Goal: Transaction & Acquisition: Purchase product/service

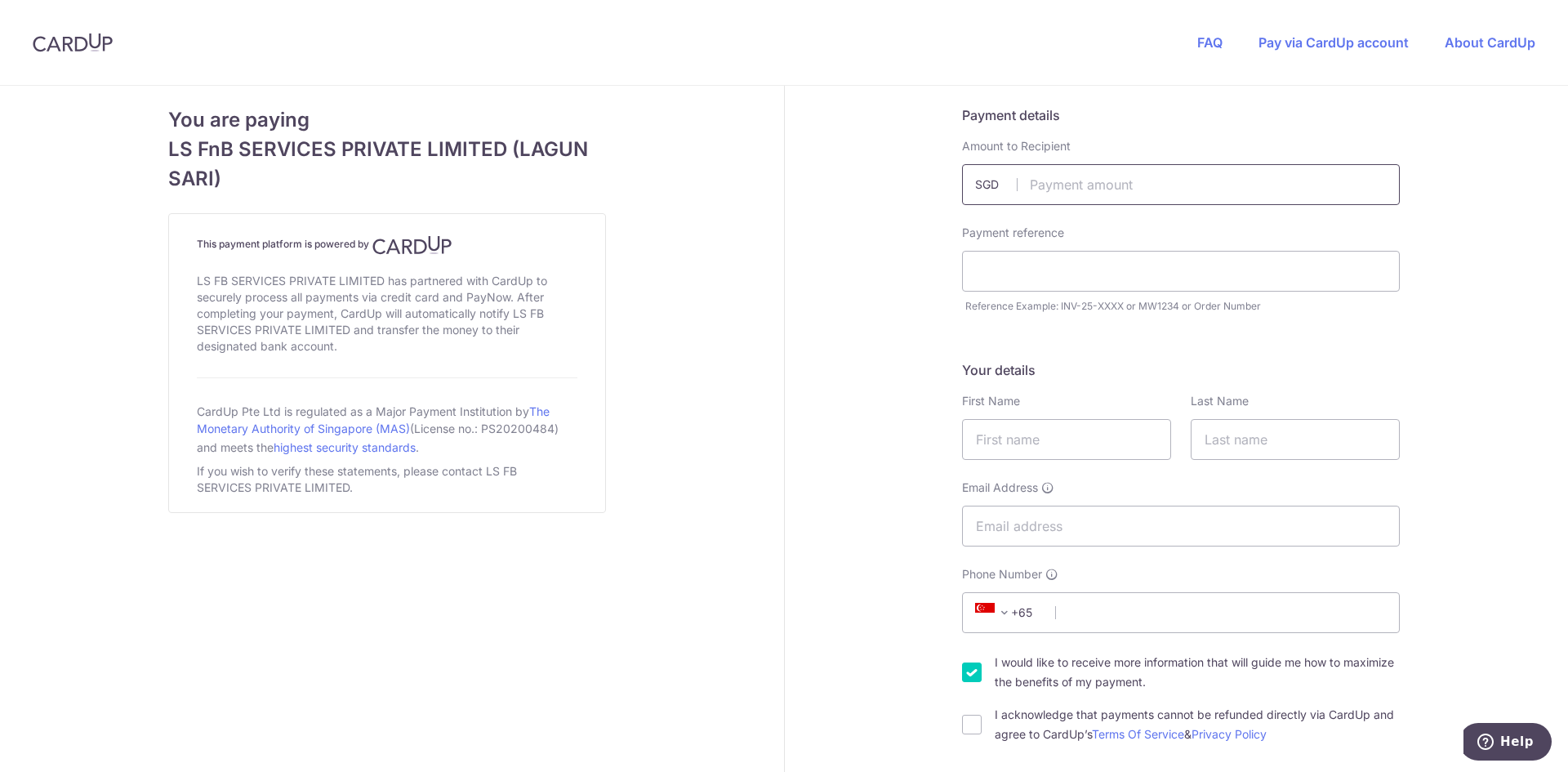
click at [1093, 186] on input "text" at bounding box center [1181, 185] width 438 height 41
type input "3850.00"
type input "MW1707"
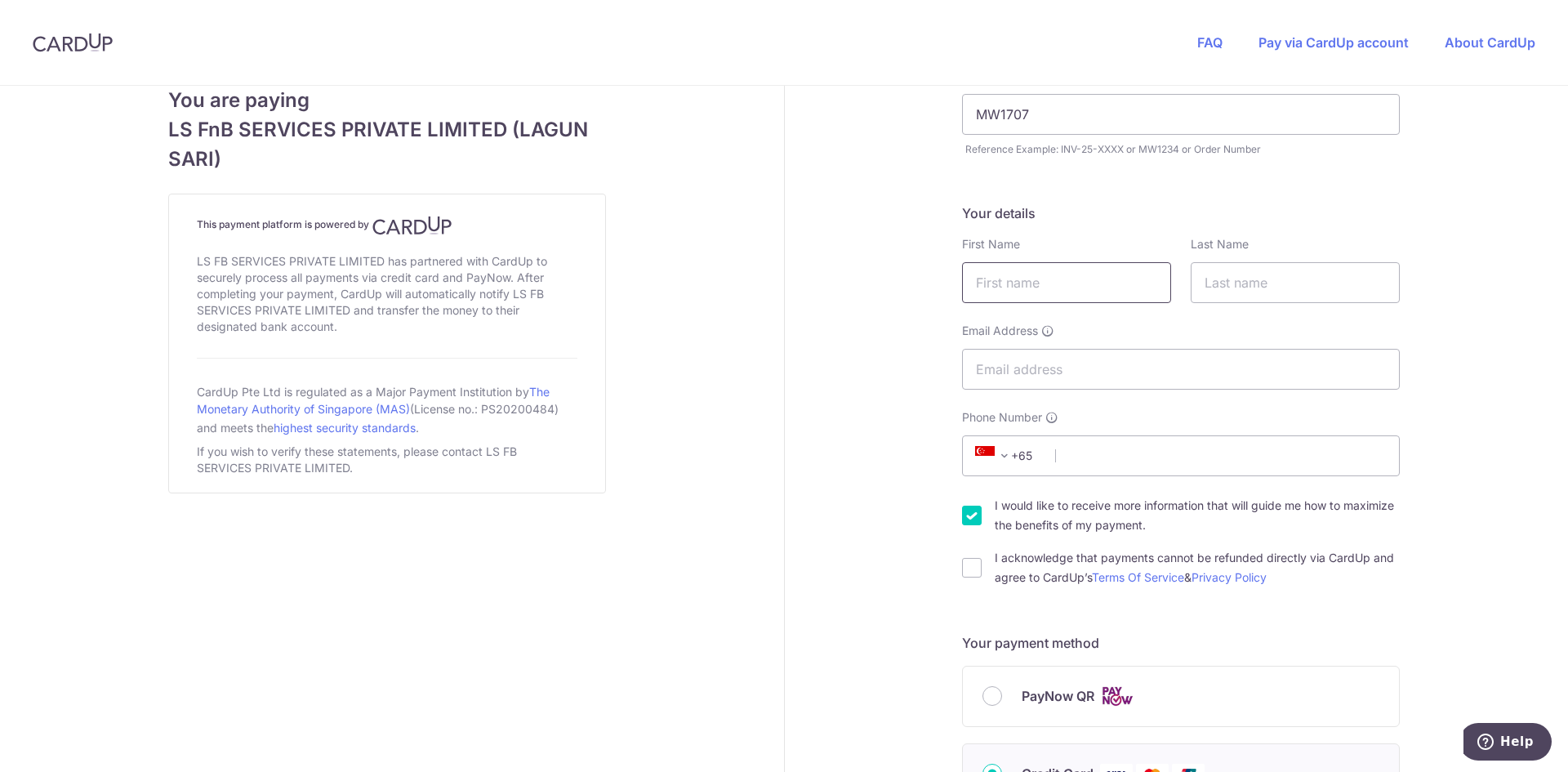
scroll to position [164, 0]
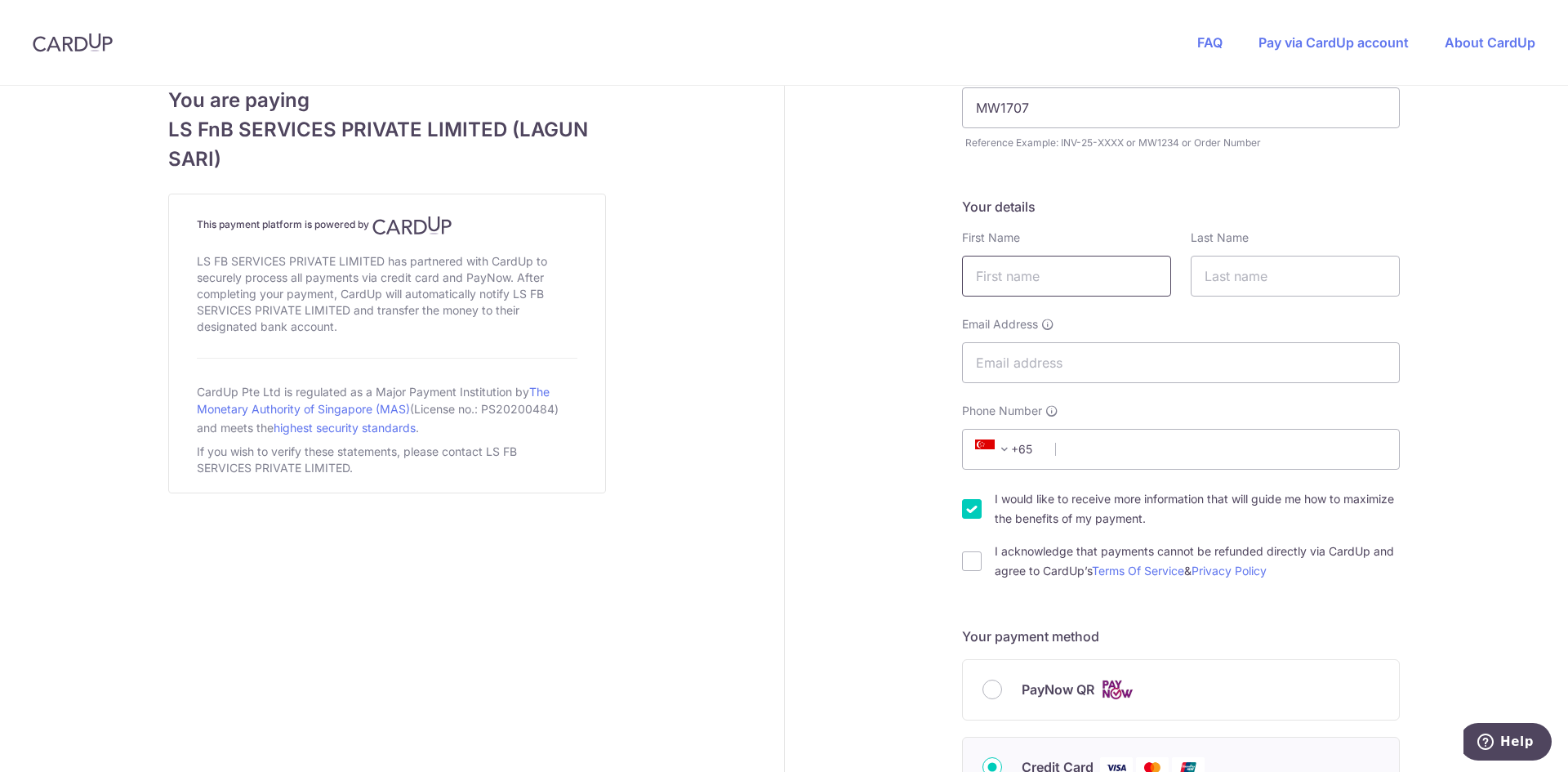
click at [1047, 285] on input "text" at bounding box center [1067, 276] width 209 height 41
type input "[PERSON_NAME]"
type input "BIN MOFE"
type input "[EMAIL_ADDRESS][DOMAIN_NAME]"
type input "80735379"
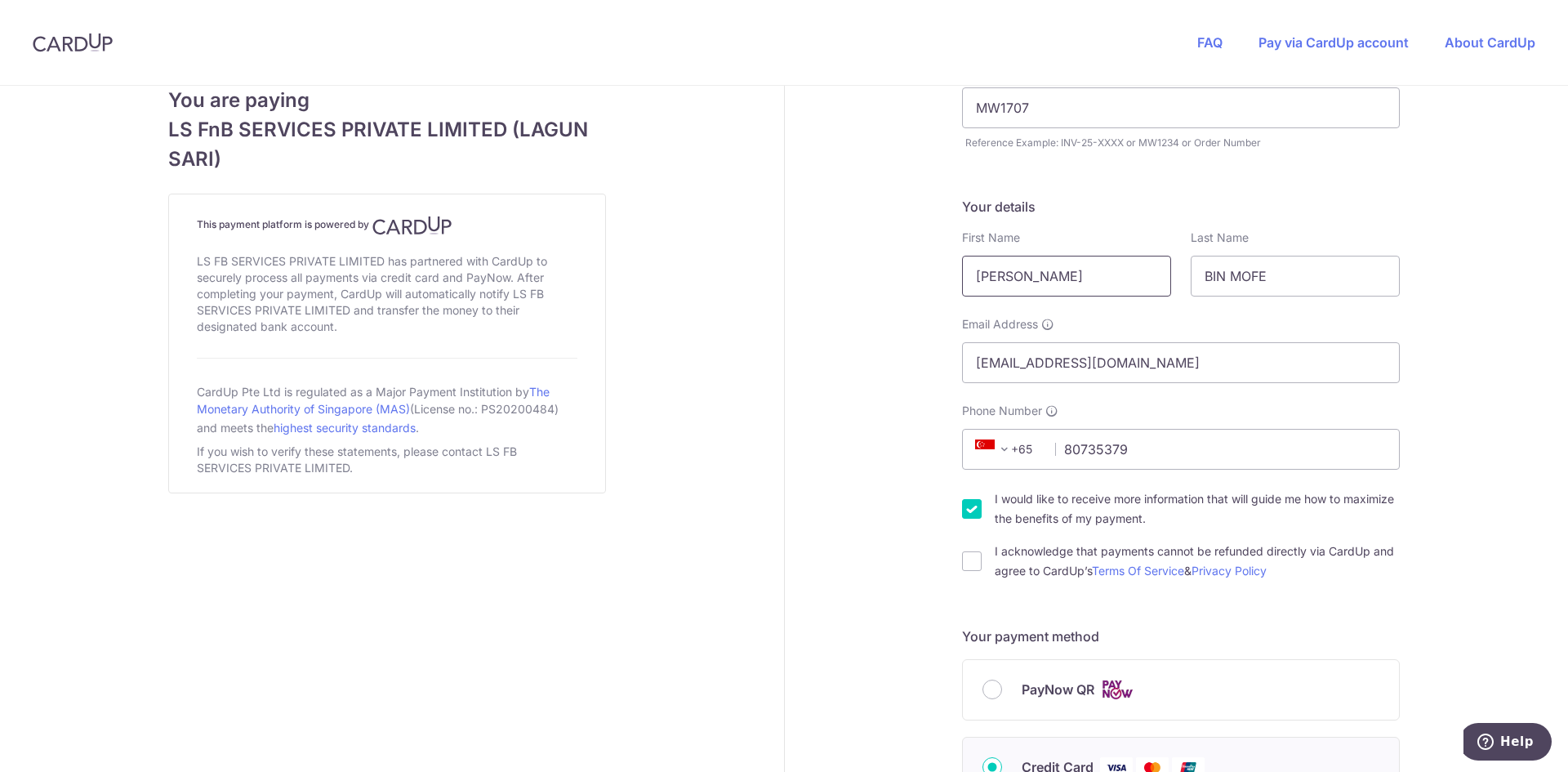
type input "510103"
type input "Street PASIR [STREET_ADDRESS]"
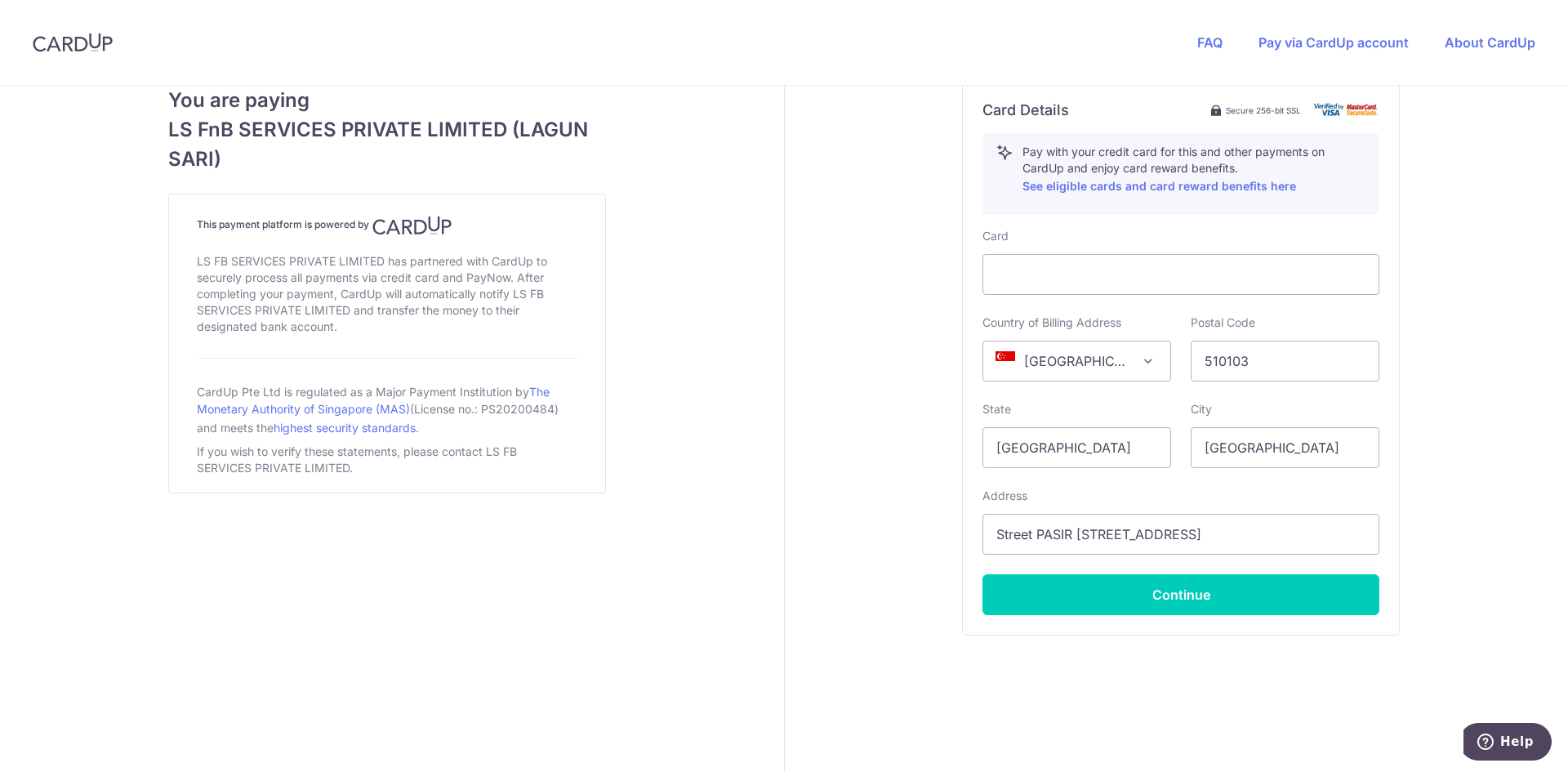
scroll to position [883, 0]
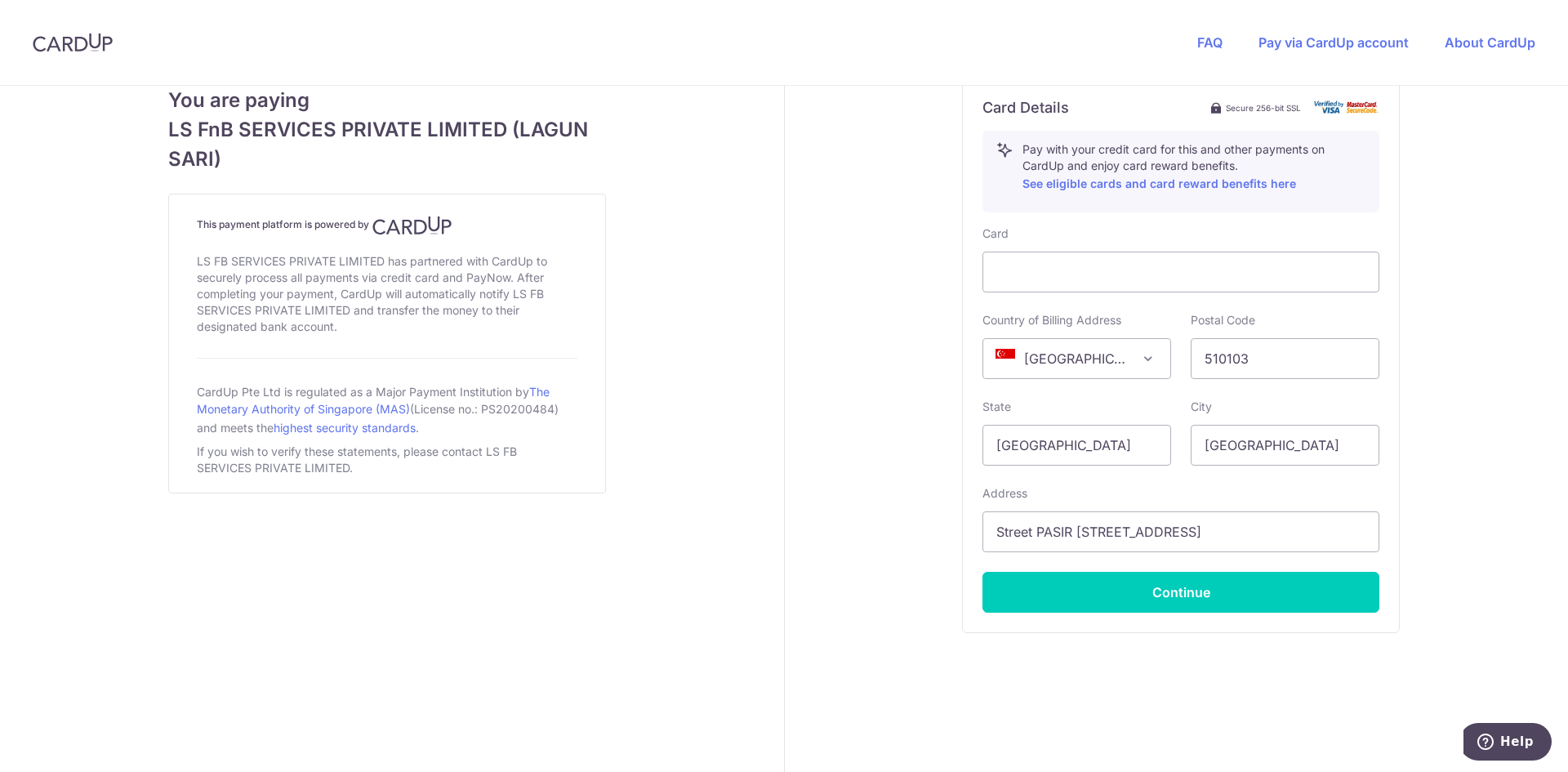
click at [1165, 262] on iframe at bounding box center [1181, 271] width 369 height 19
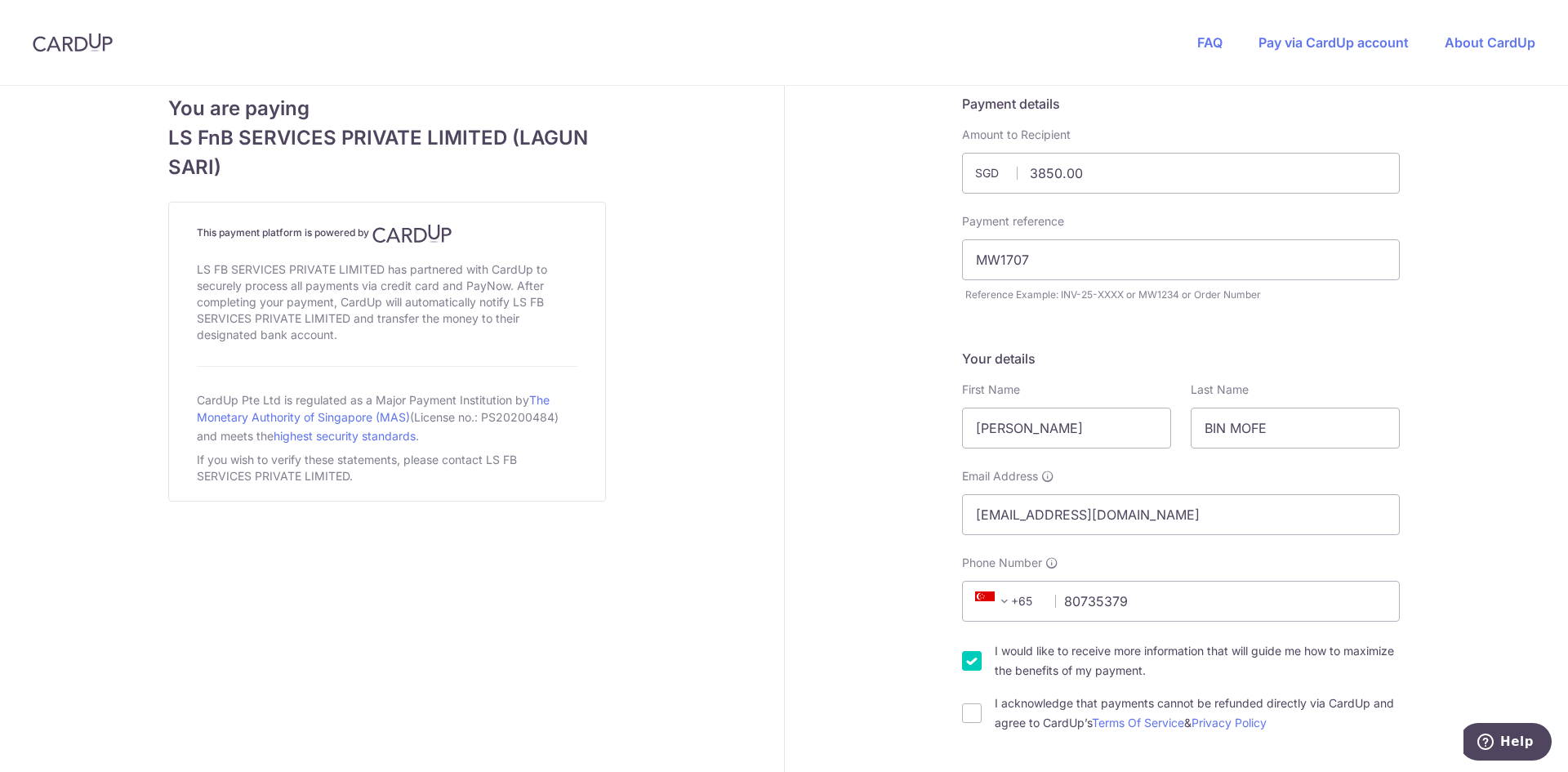
scroll to position [0, 0]
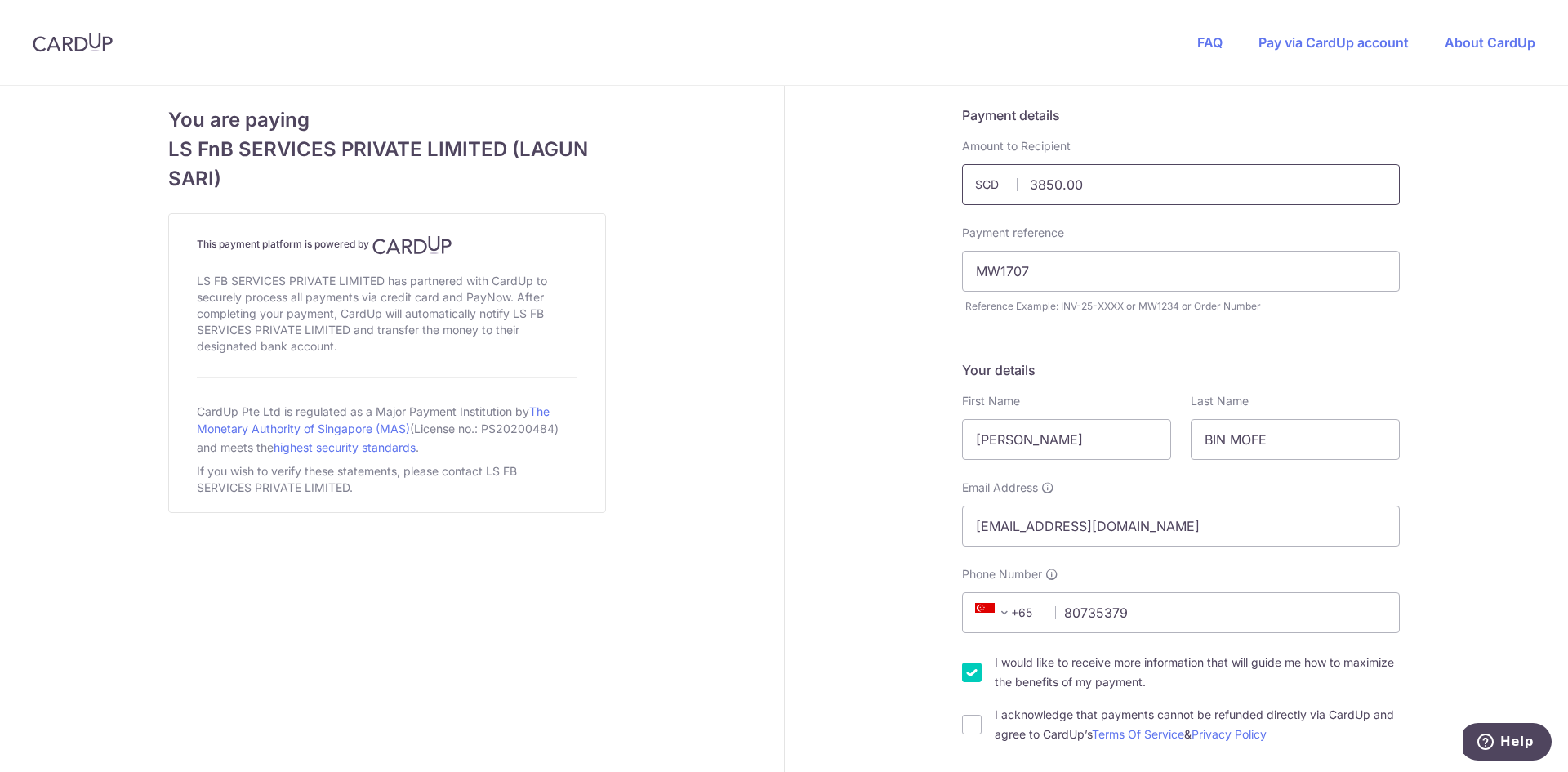
click at [1036, 184] on input "3850.00" at bounding box center [1181, 185] width 438 height 41
type input "4850.00"
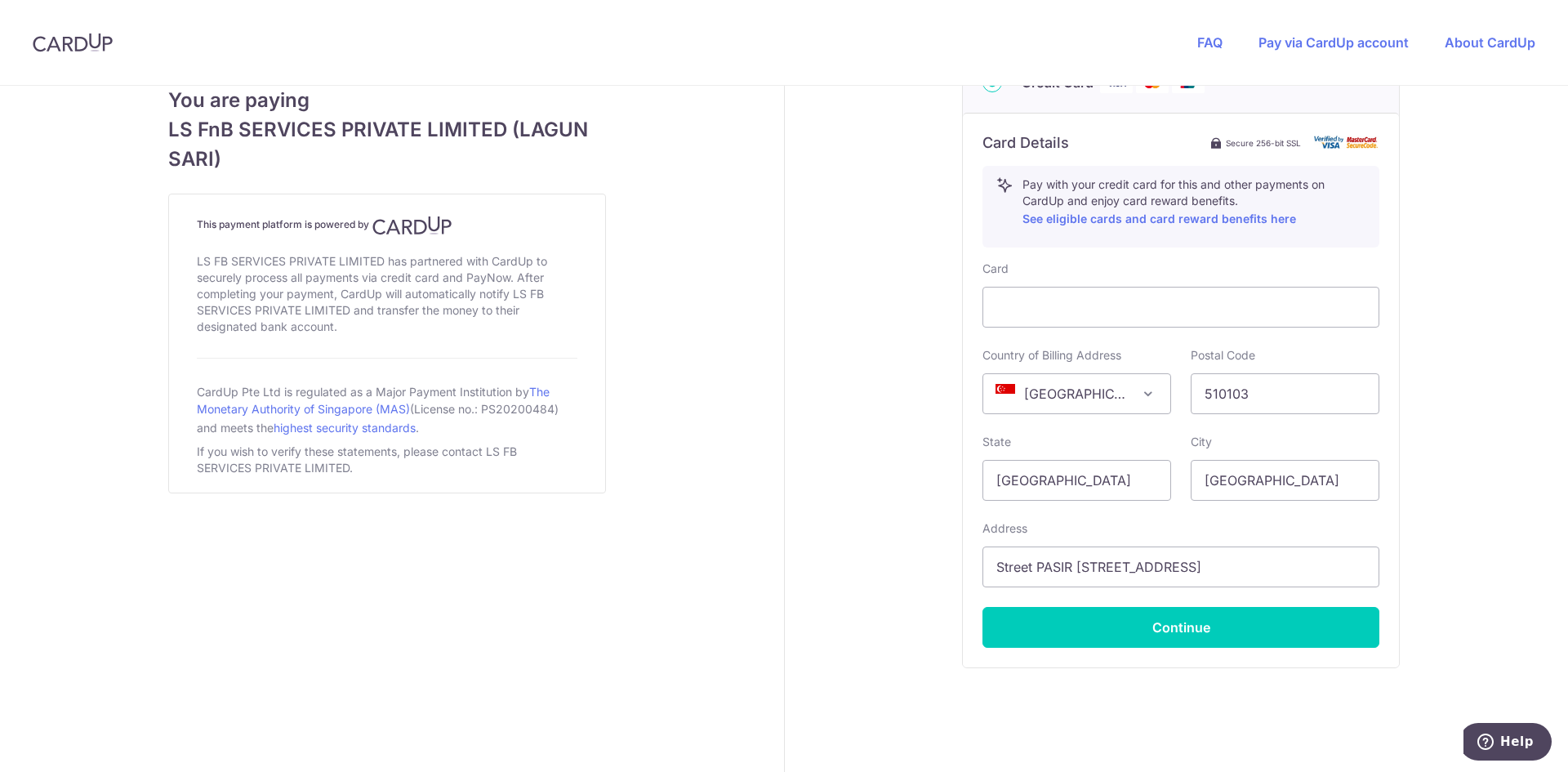
scroll to position [883, 0]
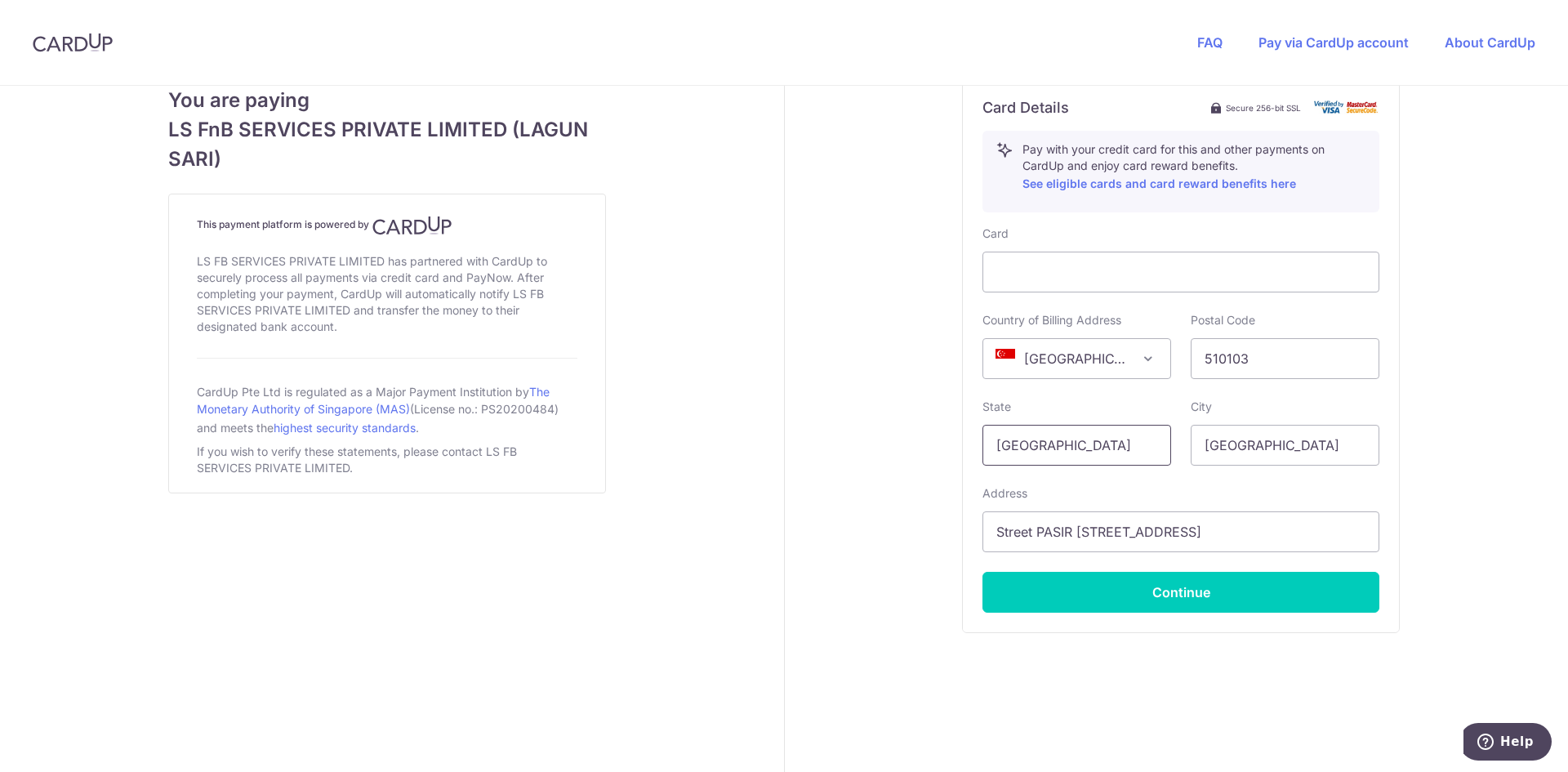
click at [1116, 462] on input "[GEOGRAPHIC_DATA]" at bounding box center [1076, 445] width 188 height 41
click at [1101, 445] on input "[GEOGRAPHIC_DATA]" at bounding box center [1076, 445] width 188 height 41
click at [1119, 591] on button "Continue" at bounding box center [1181, 592] width 397 height 41
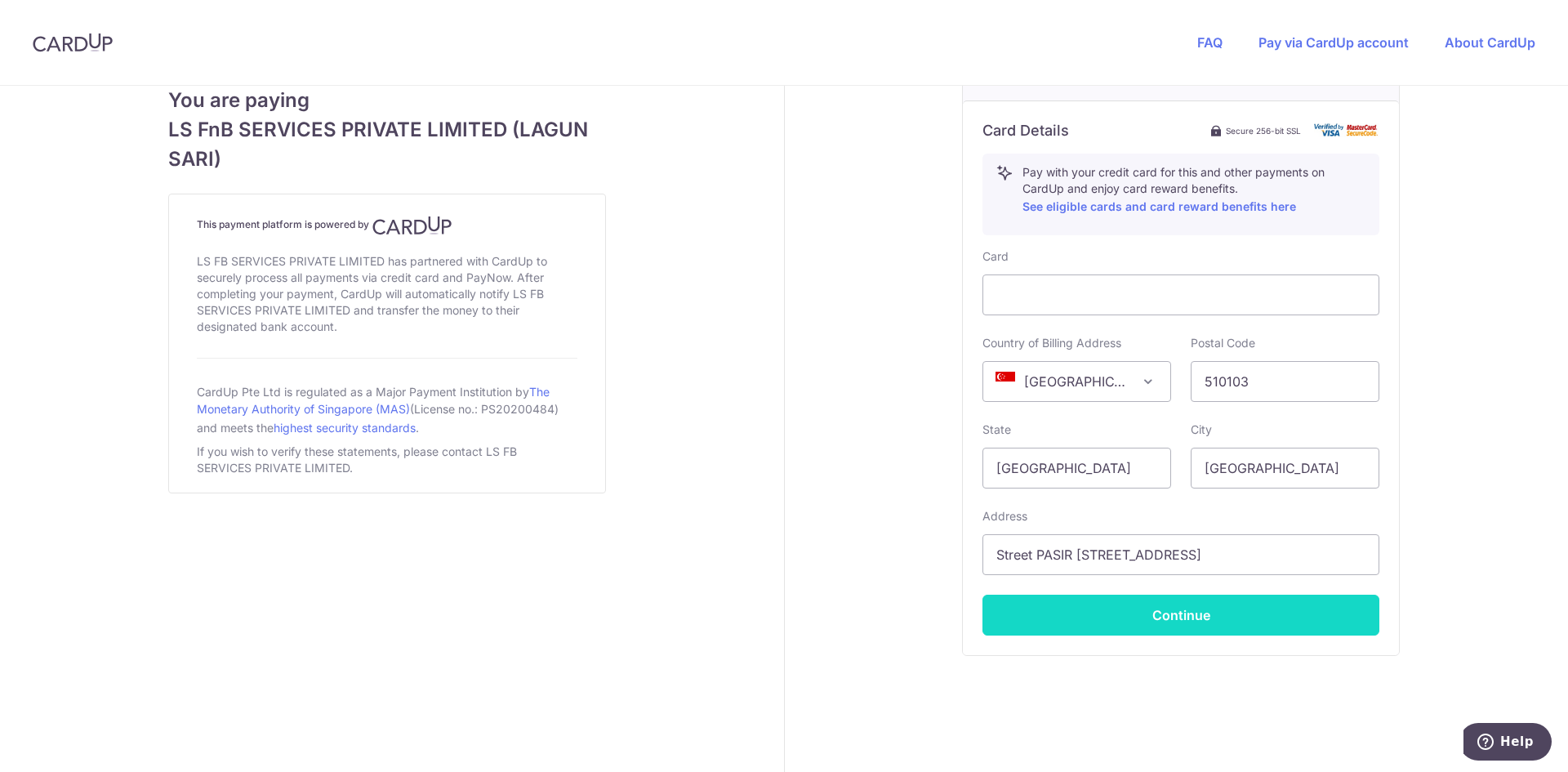
scroll to position [295, 0]
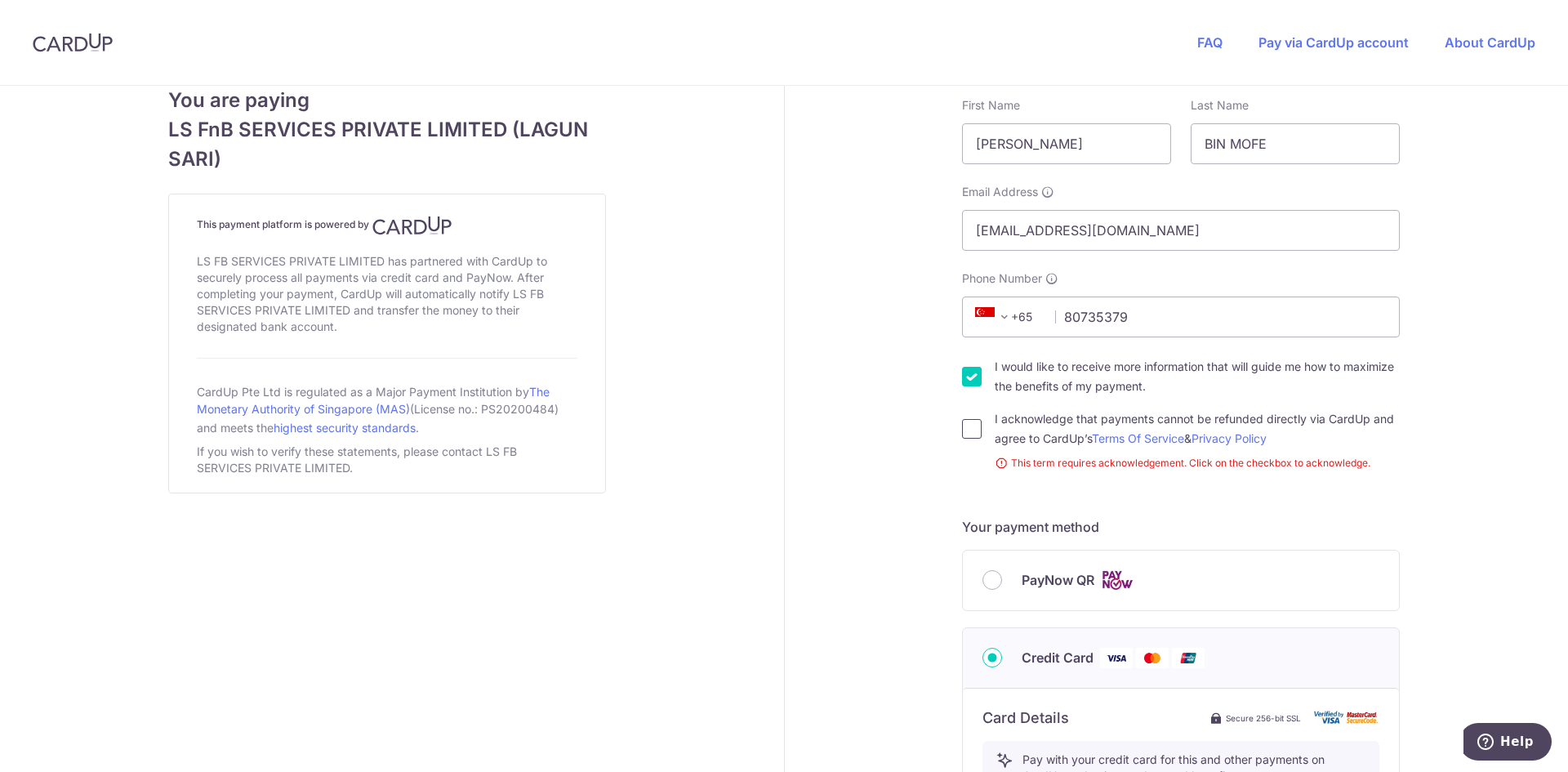
click at [962, 434] on input "I acknowledge that payments cannot be refunded directly via CardUp and agree to…" at bounding box center [972, 429] width 19 height 19
checkbox input "true"
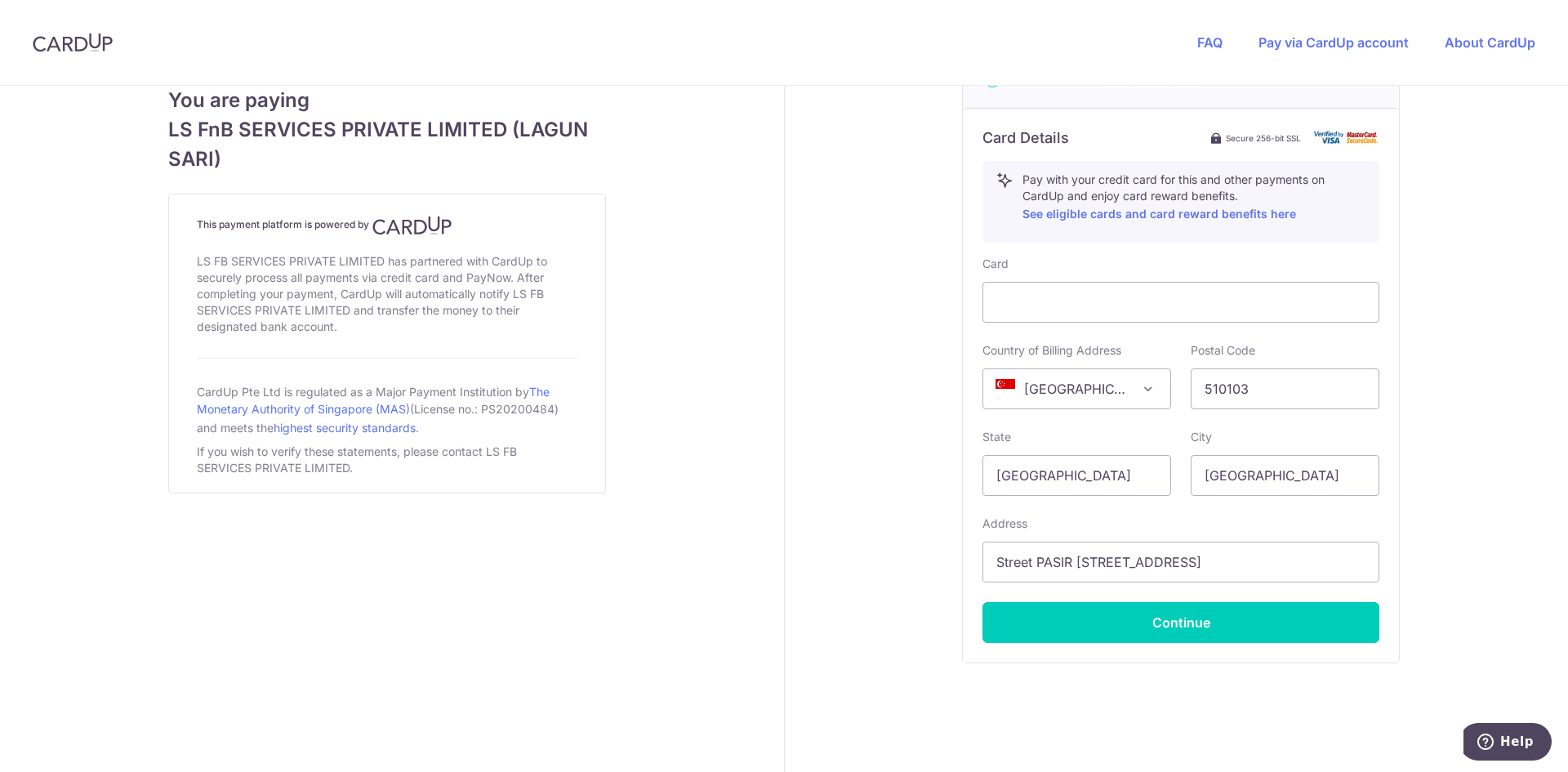
scroll to position [883, 0]
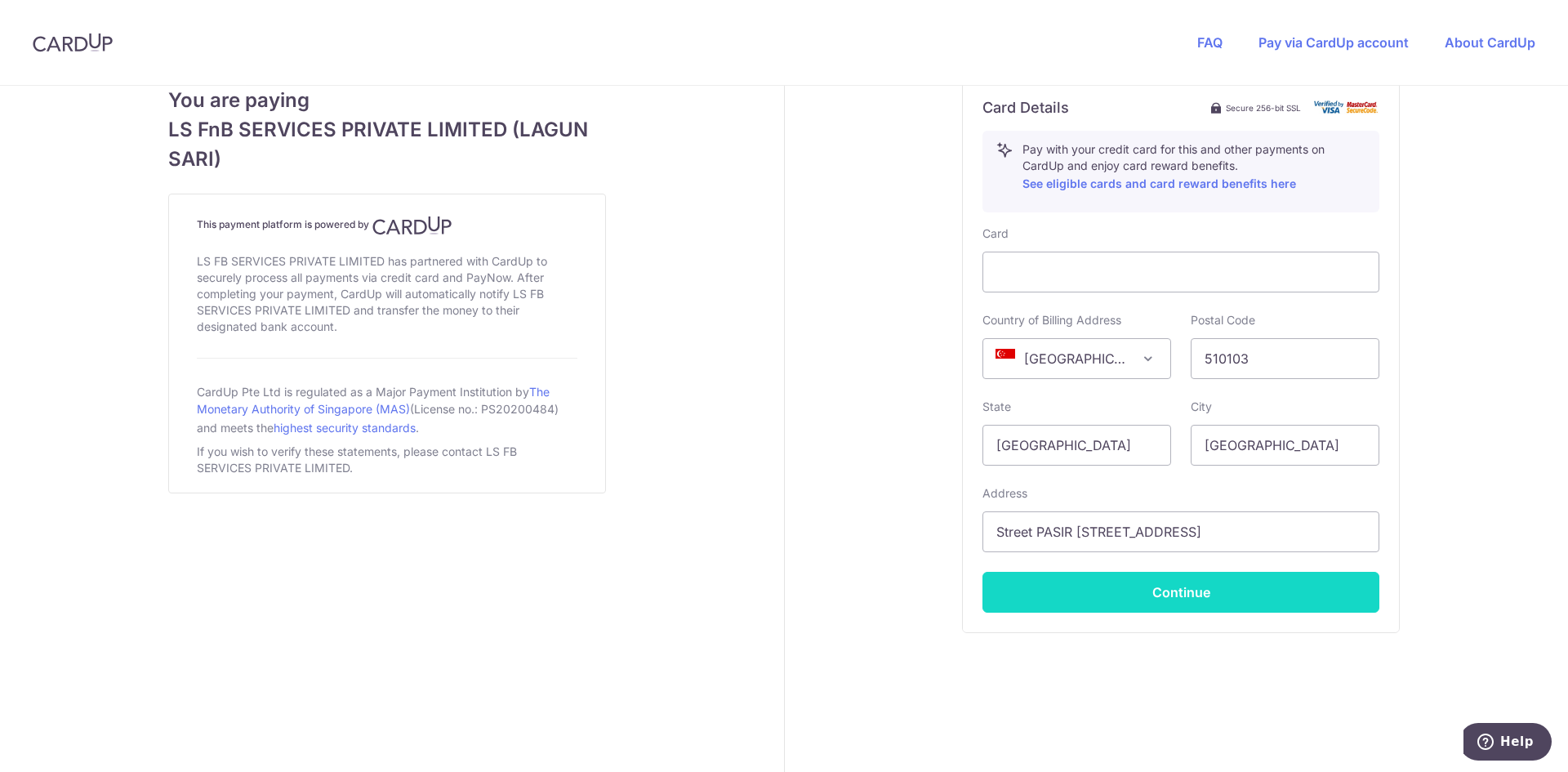
click at [1092, 586] on button "Continue" at bounding box center [1181, 592] width 397 height 41
type input "**** 5469"
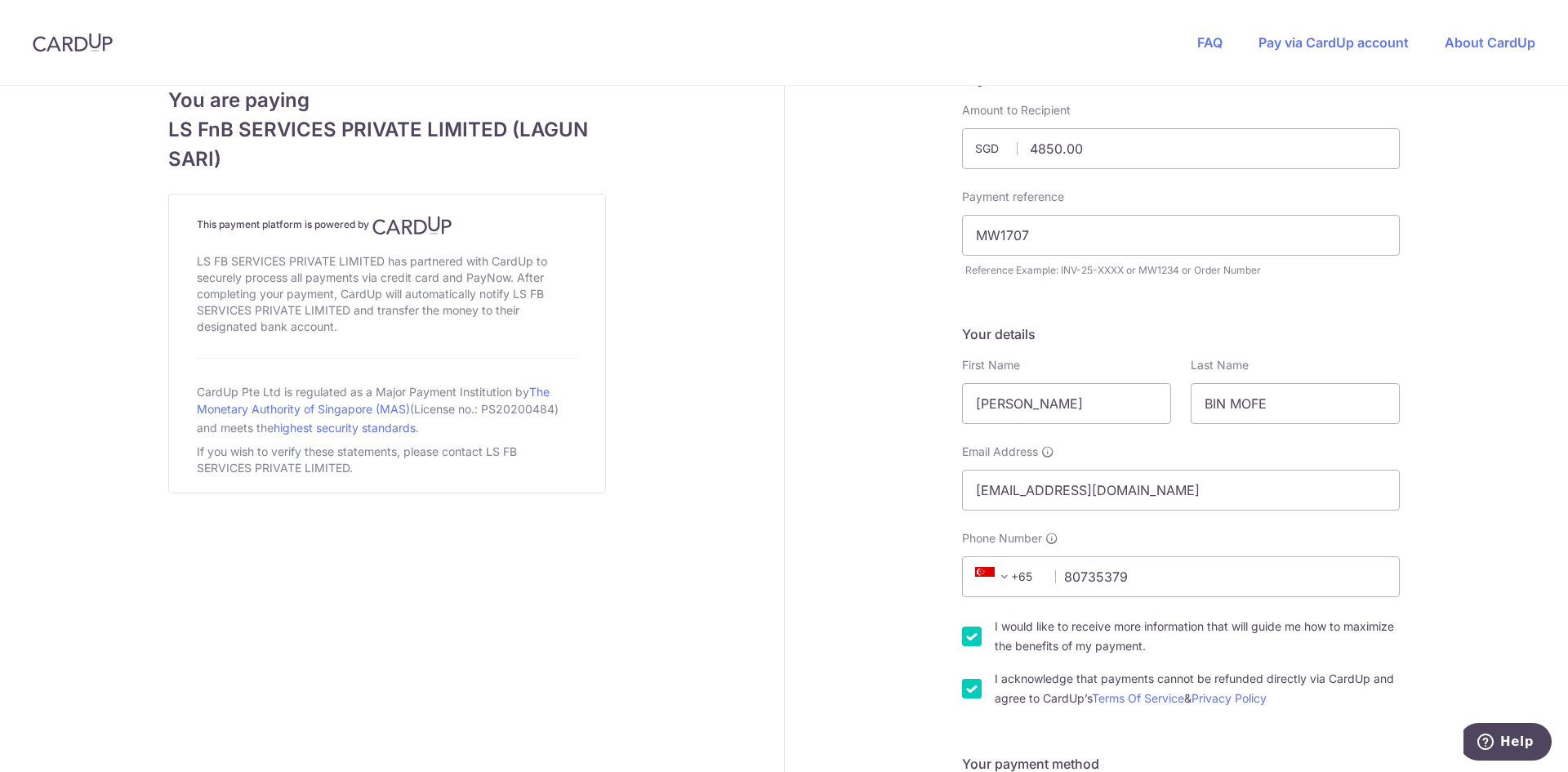
scroll to position [0, 0]
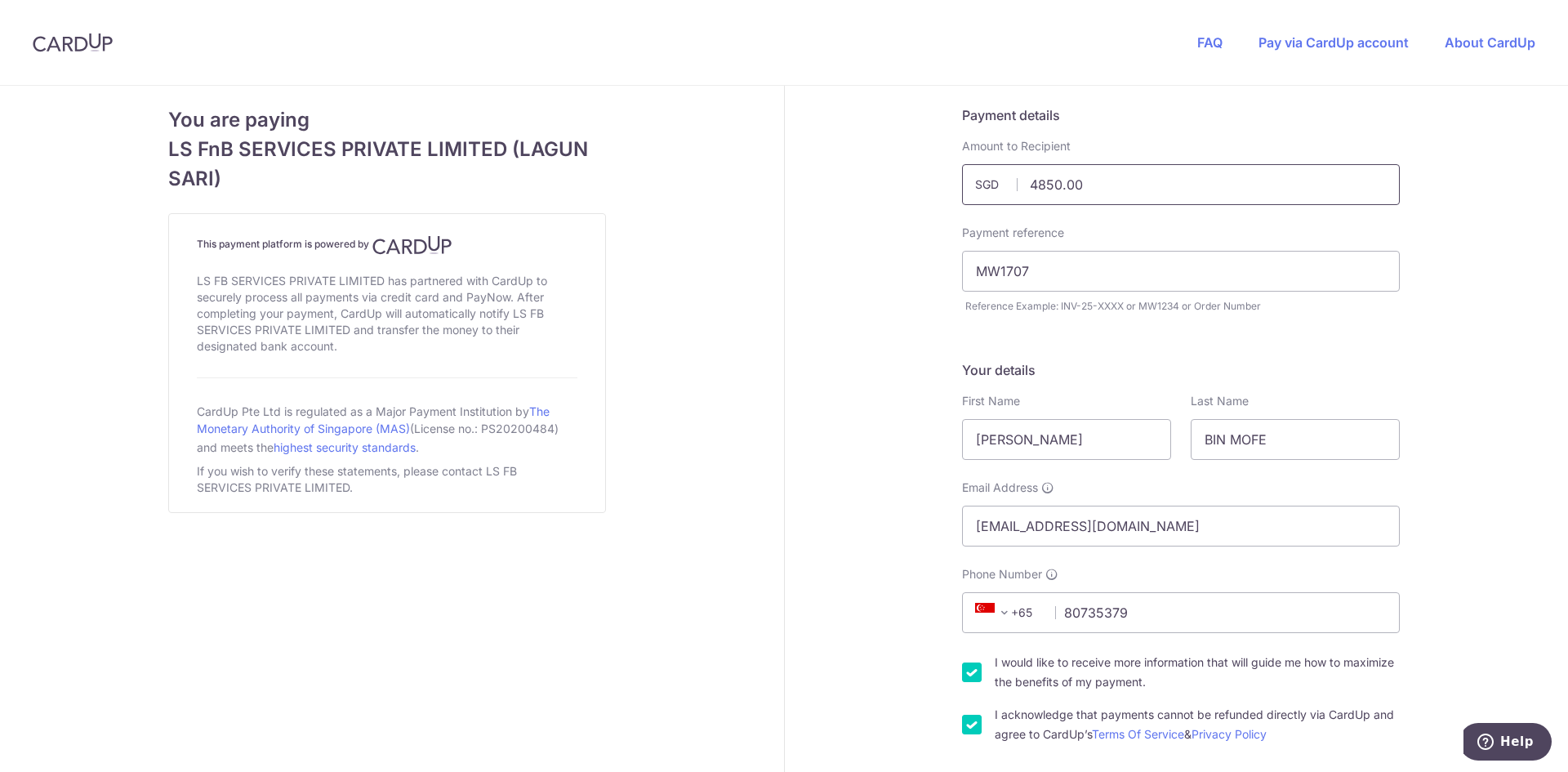
click at [1030, 195] on input "4850.00" at bounding box center [1181, 185] width 438 height 41
click at [1043, 186] on input "4850.00" at bounding box center [1181, 185] width 438 height 41
drag, startPoint x: 1035, startPoint y: 187, endPoint x: 1017, endPoint y: 190, distance: 18.2
click at [1017, 190] on input "4850.00" at bounding box center [1181, 185] width 438 height 41
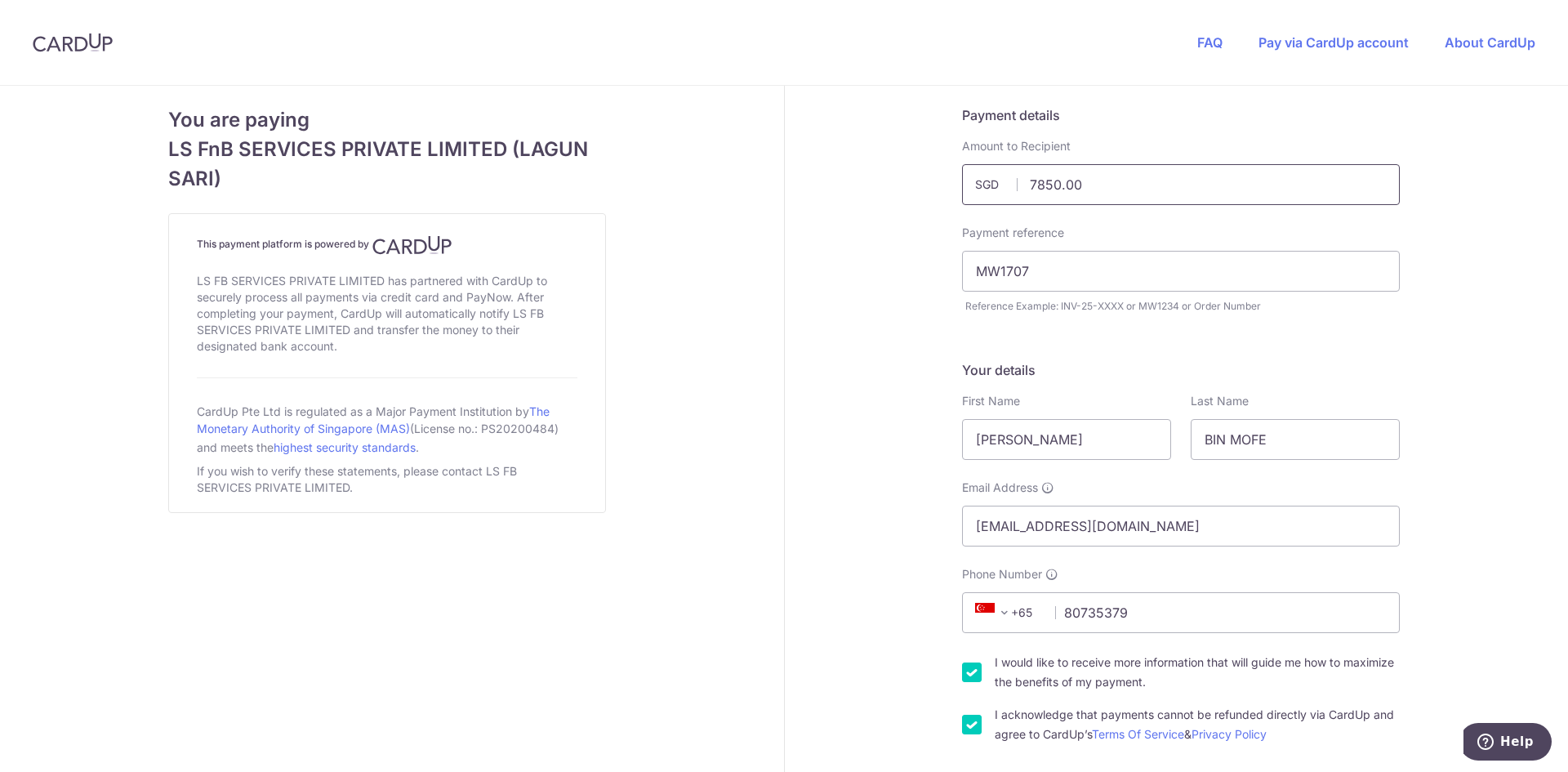
click at [1071, 179] on input "7850.00" at bounding box center [1181, 185] width 438 height 41
click at [1074, 186] on input "7850.00" at bounding box center [1181, 185] width 438 height 41
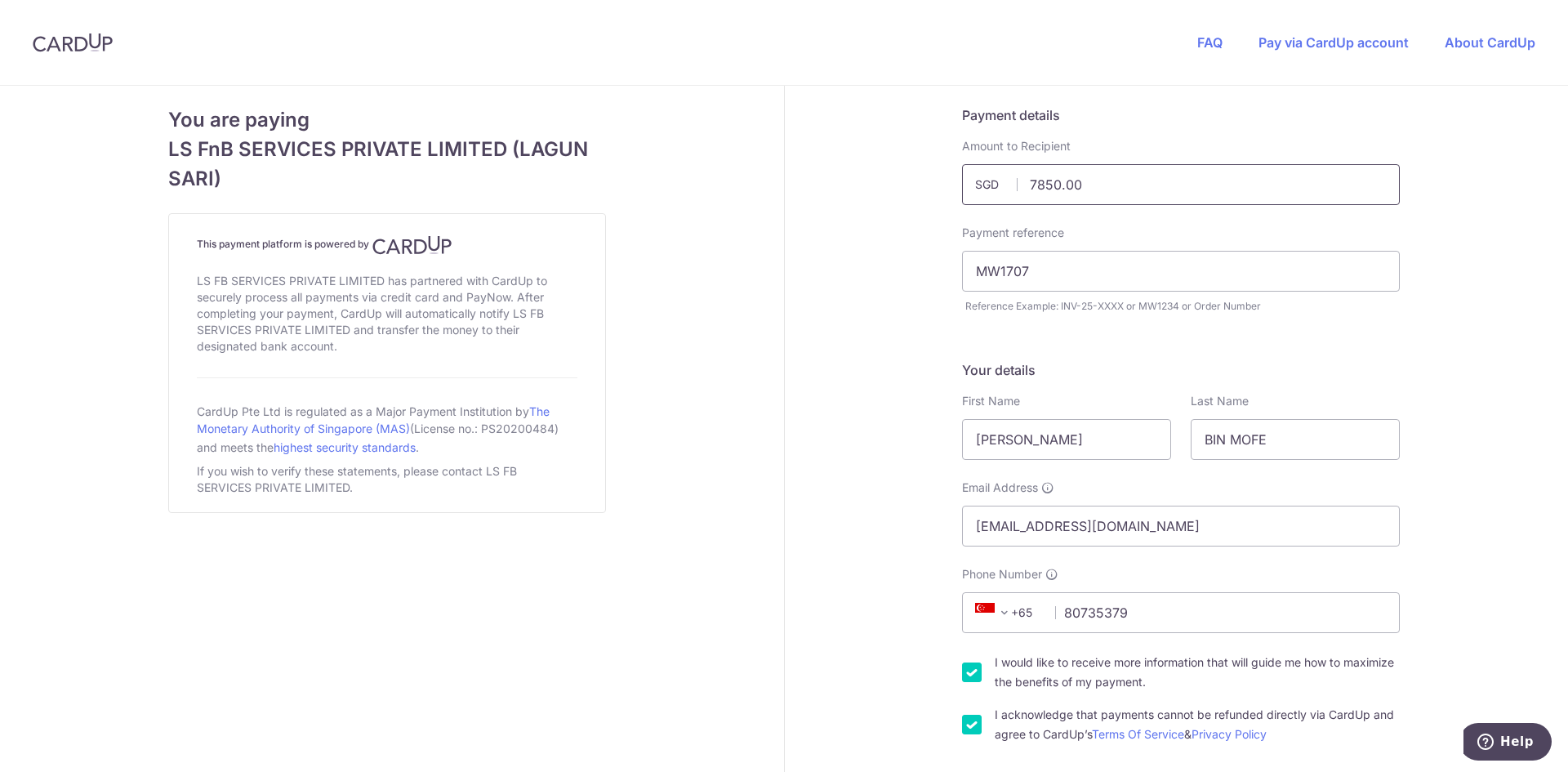
click at [1074, 186] on input "7850.00" at bounding box center [1181, 185] width 438 height 41
click at [1075, 190] on input "7850.00" at bounding box center [1181, 185] width 438 height 41
drag, startPoint x: 1037, startPoint y: 185, endPoint x: 1027, endPoint y: 184, distance: 10.0
click at [1027, 184] on input "7850.00" at bounding box center [1181, 185] width 438 height 41
click at [1030, 185] on input "7850.00" at bounding box center [1181, 185] width 438 height 41
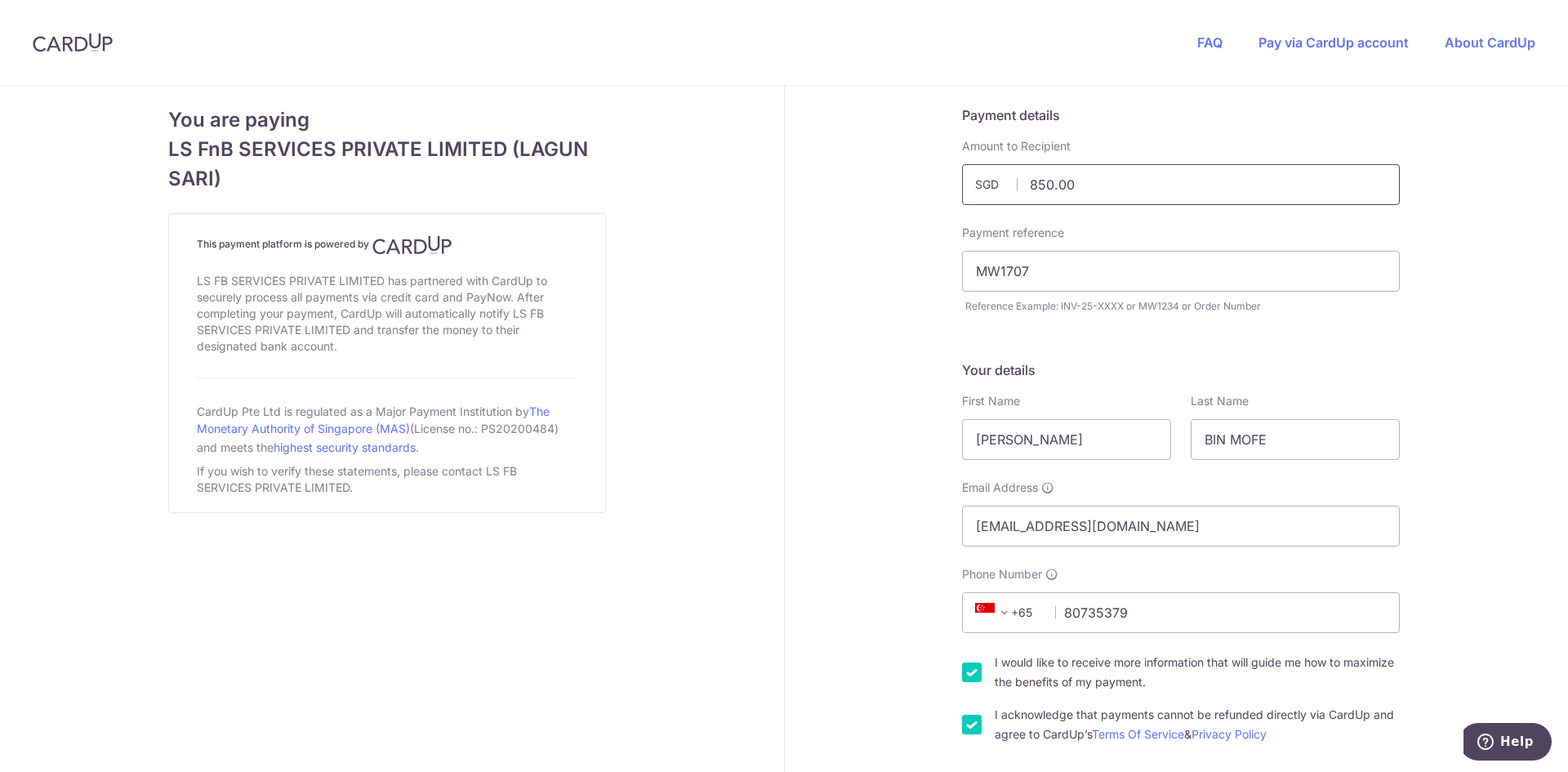
type input "4850.00"
click at [1036, 184] on input "4850.00" at bounding box center [1181, 185] width 438 height 41
click at [1044, 184] on input "4850.00" at bounding box center [1181, 185] width 438 height 41
drag, startPoint x: 1045, startPoint y: 184, endPoint x: 1024, endPoint y: 185, distance: 21.0
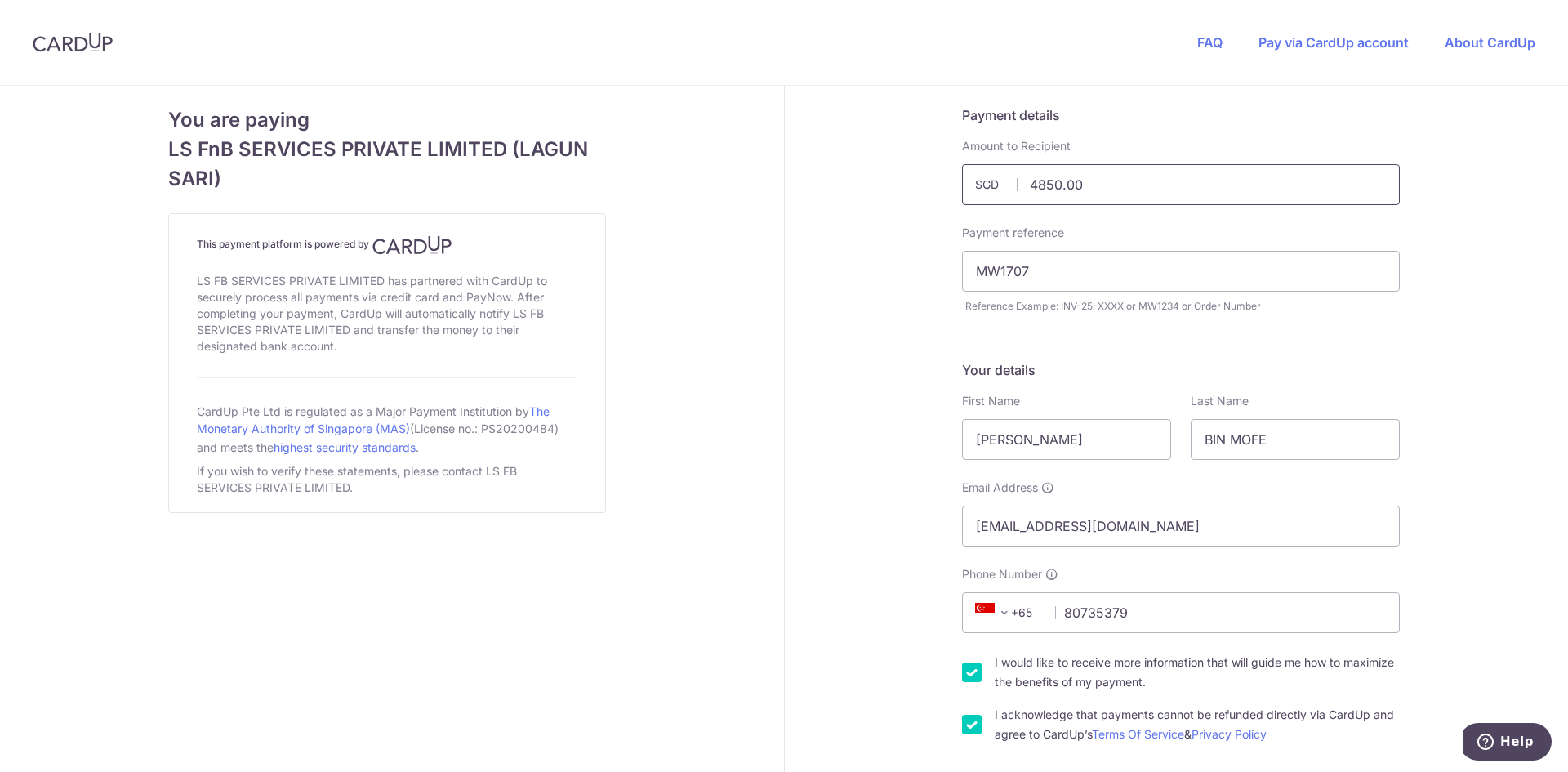
click at [1024, 185] on input "4850.00" at bounding box center [1181, 185] width 438 height 41
click at [1032, 187] on input "4850.00" at bounding box center [1181, 185] width 438 height 41
click at [1031, 198] on input "4850.00" at bounding box center [1181, 185] width 438 height 41
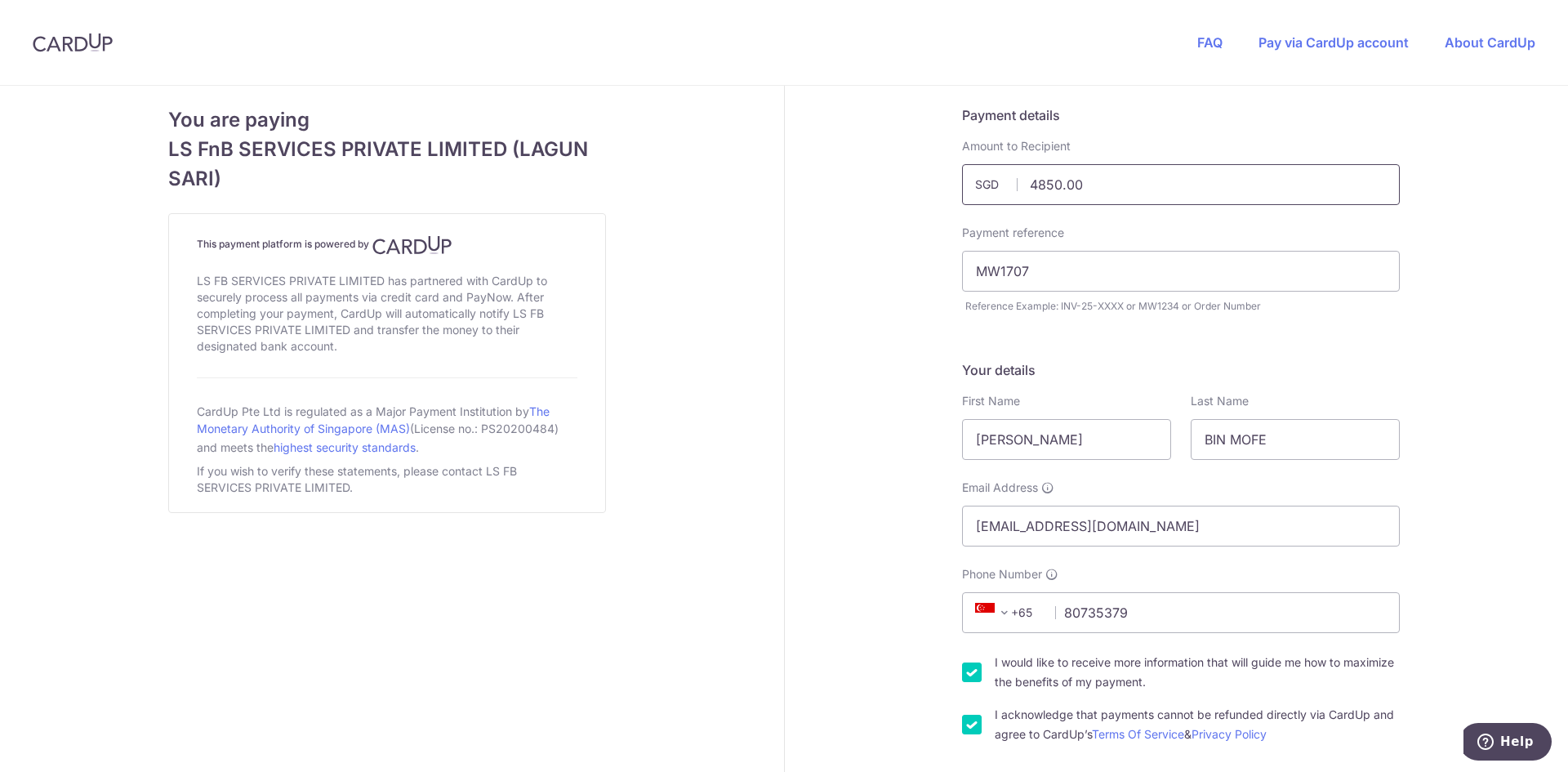
click at [1034, 189] on input "4850.00" at bounding box center [1181, 185] width 438 height 41
click at [1029, 203] on input "4850.00" at bounding box center [1181, 185] width 438 height 41
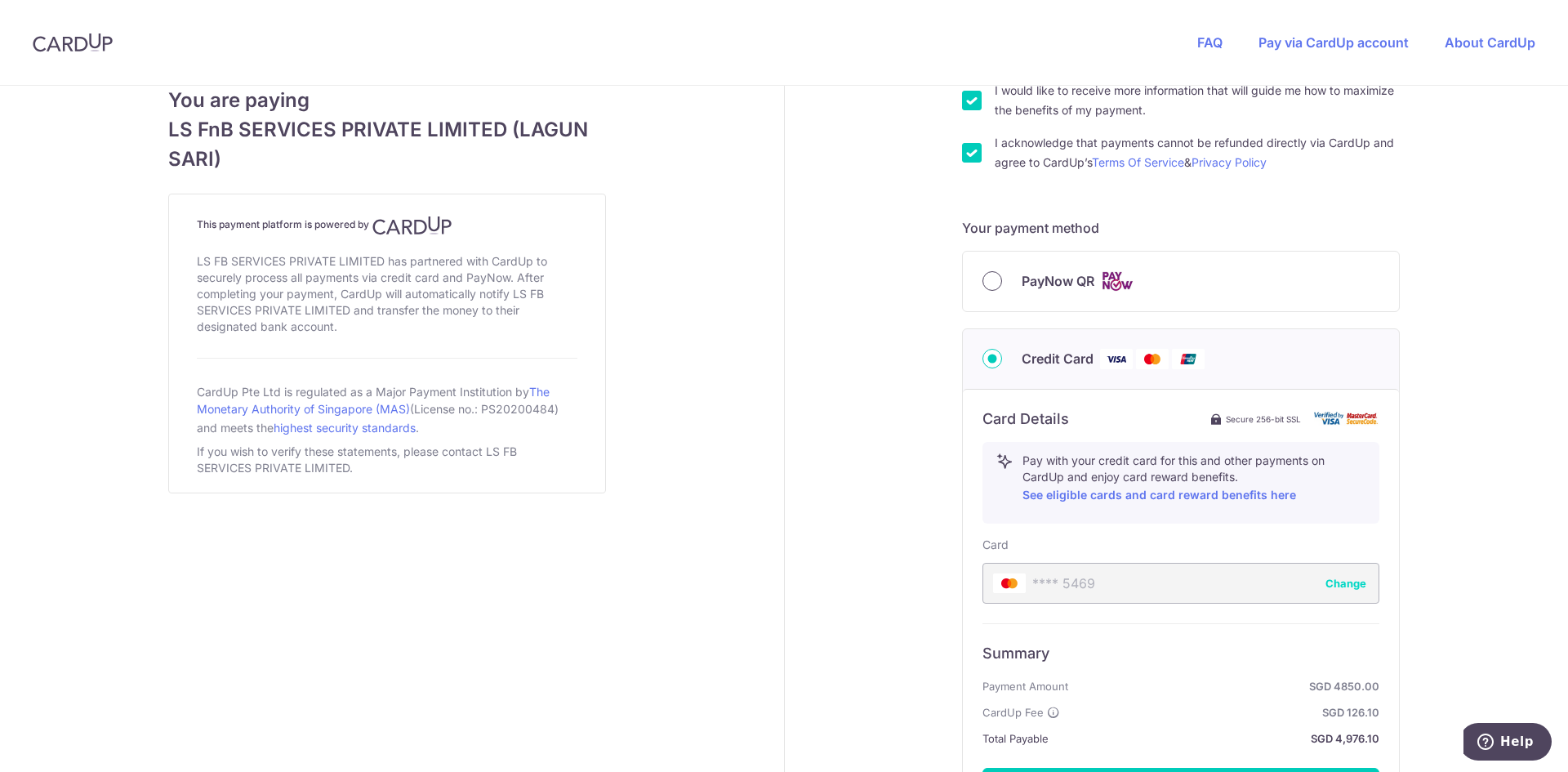
click at [992, 278] on input "PayNow QR" at bounding box center [992, 281] width 19 height 19
radio input "true"
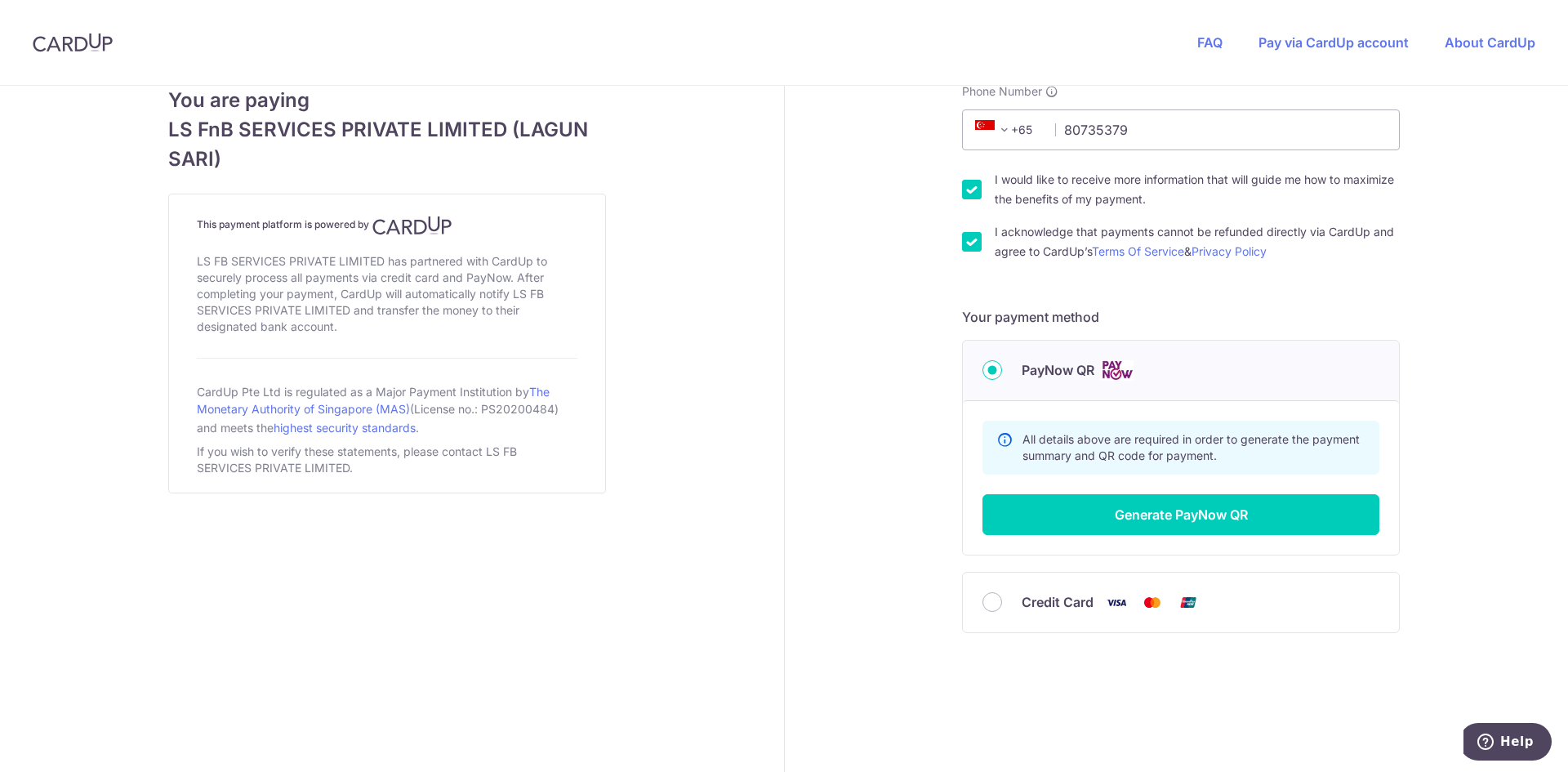
scroll to position [483, 0]
click at [989, 603] on input "Credit Card" at bounding box center [992, 602] width 19 height 19
radio input "true"
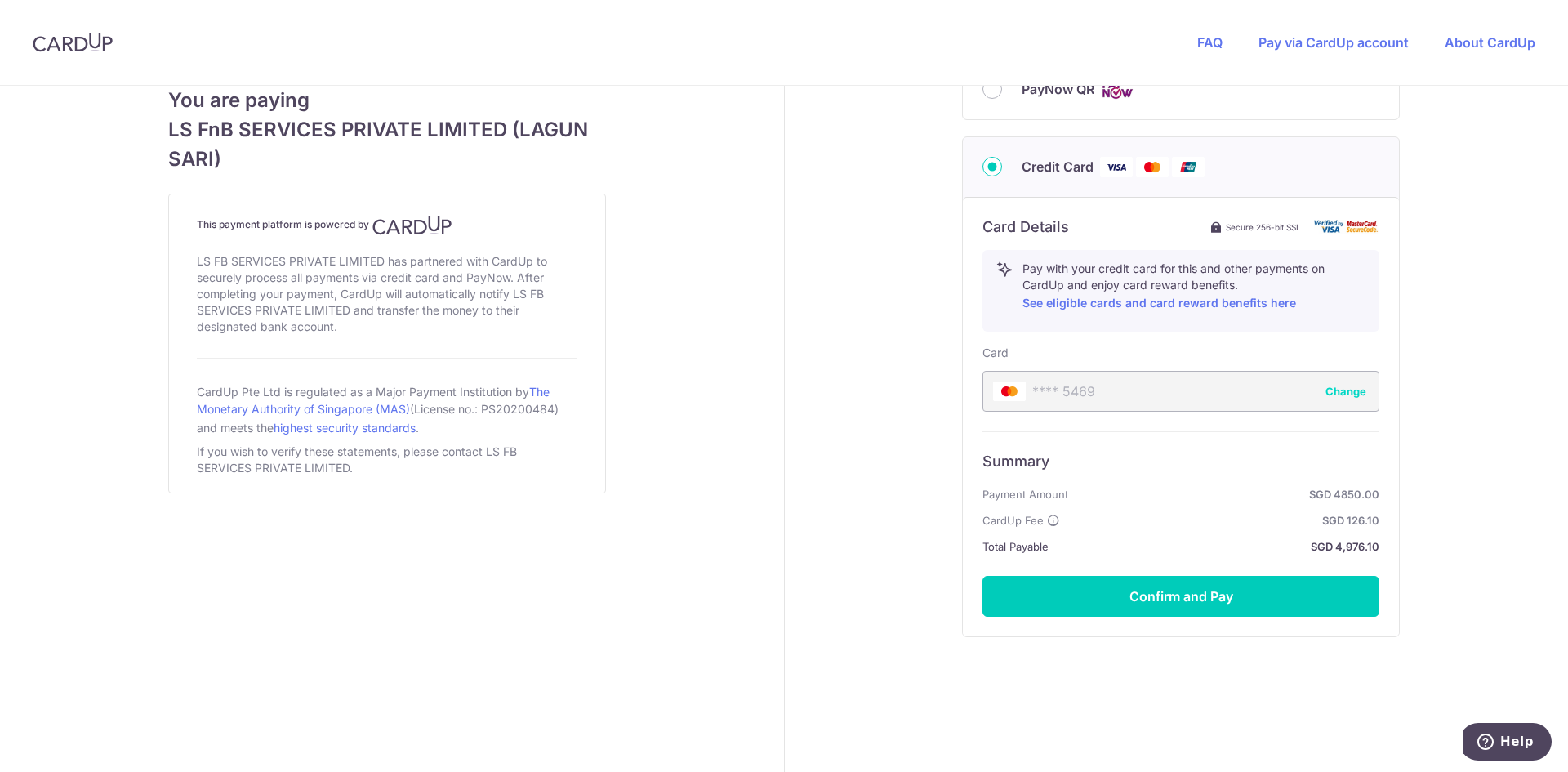
scroll to position [768, 0]
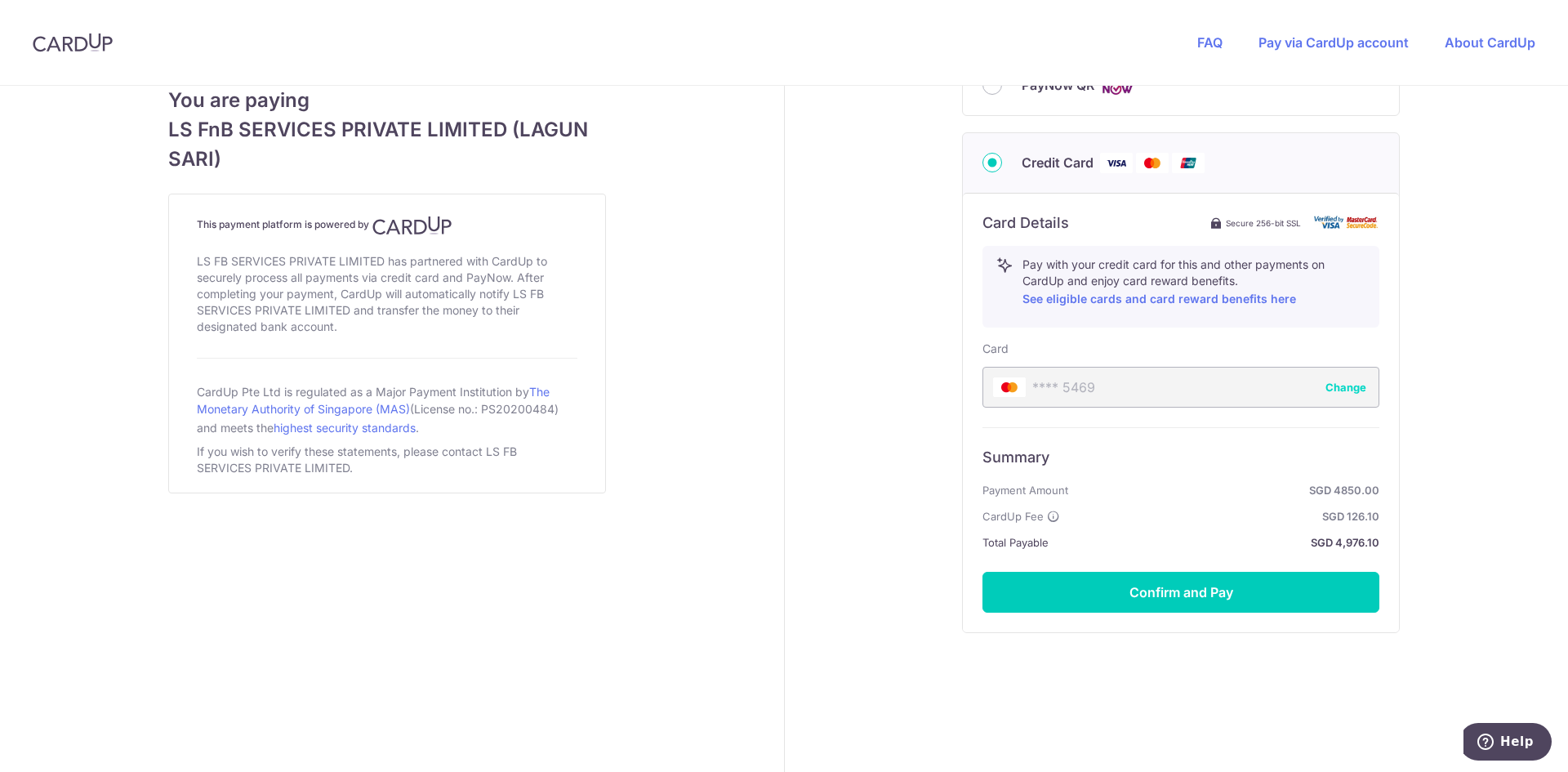
click at [1089, 388] on div "**** 5469 Change" at bounding box center [1181, 387] width 397 height 41
click at [1147, 296] on link "See eligible cards and card reward benefits here" at bounding box center [1159, 299] width 273 height 14
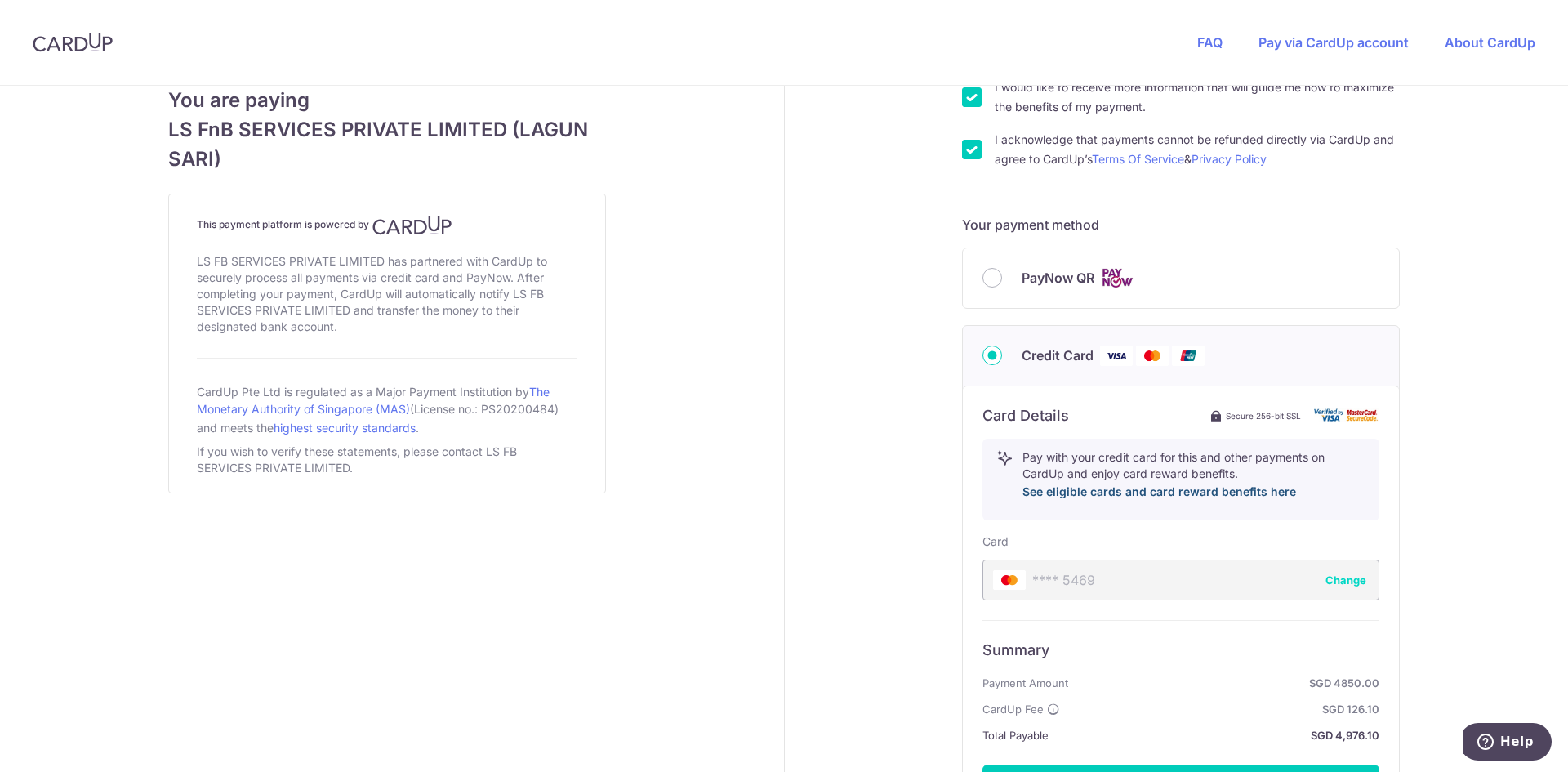
scroll to position [604, 0]
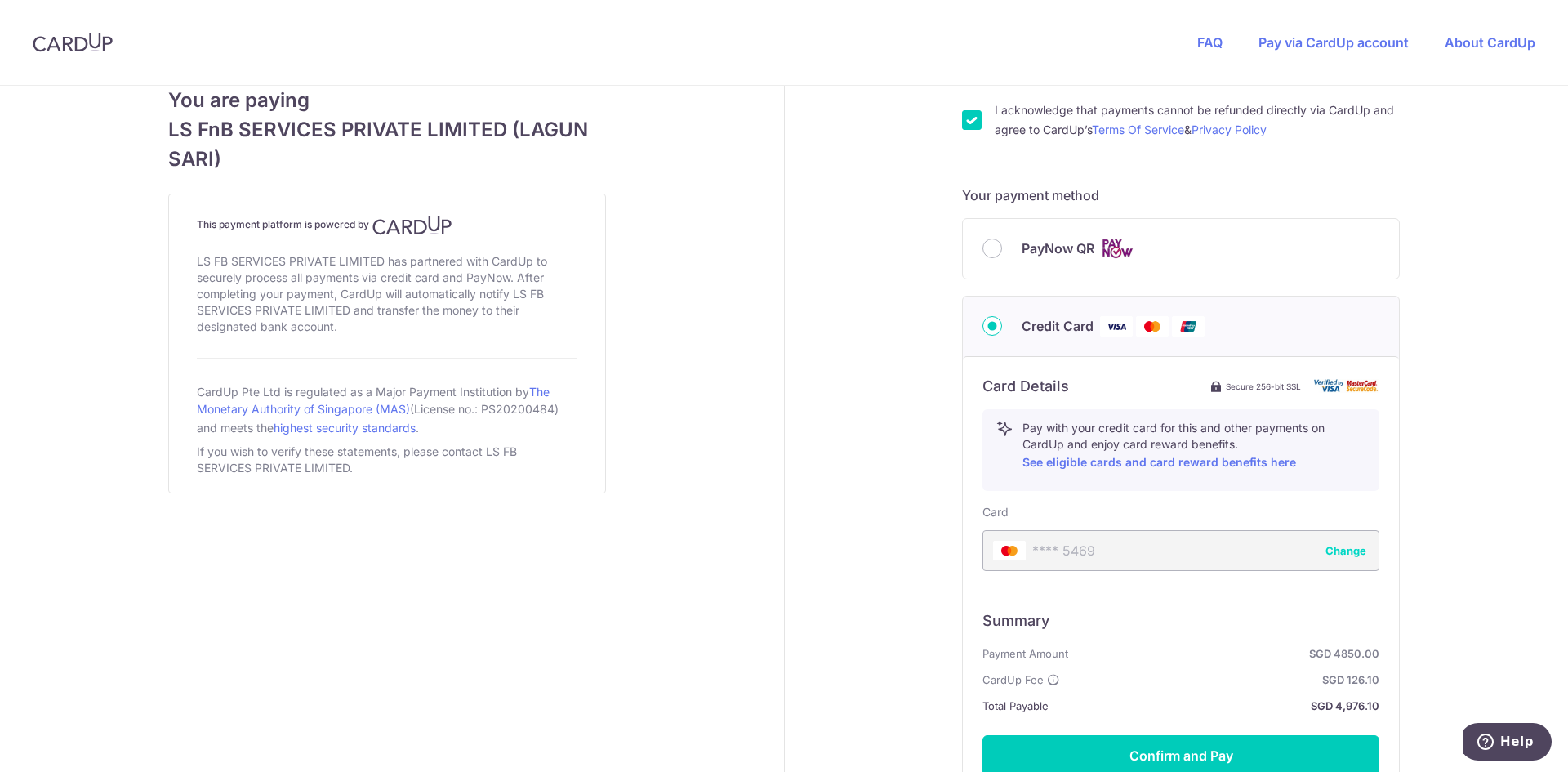
click at [1335, 553] on button "Change" at bounding box center [1346, 550] width 41 height 16
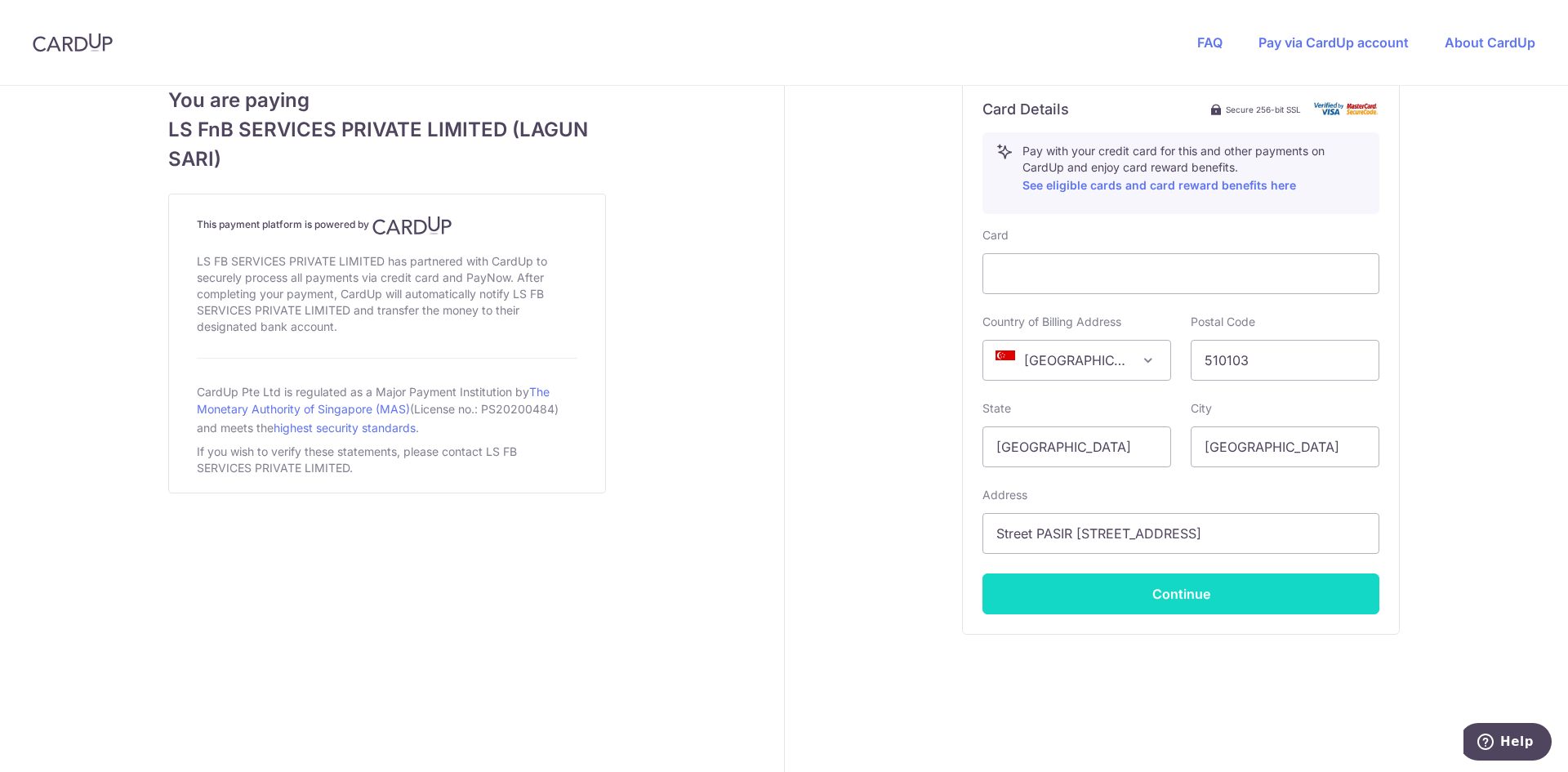
scroll to position [883, 0]
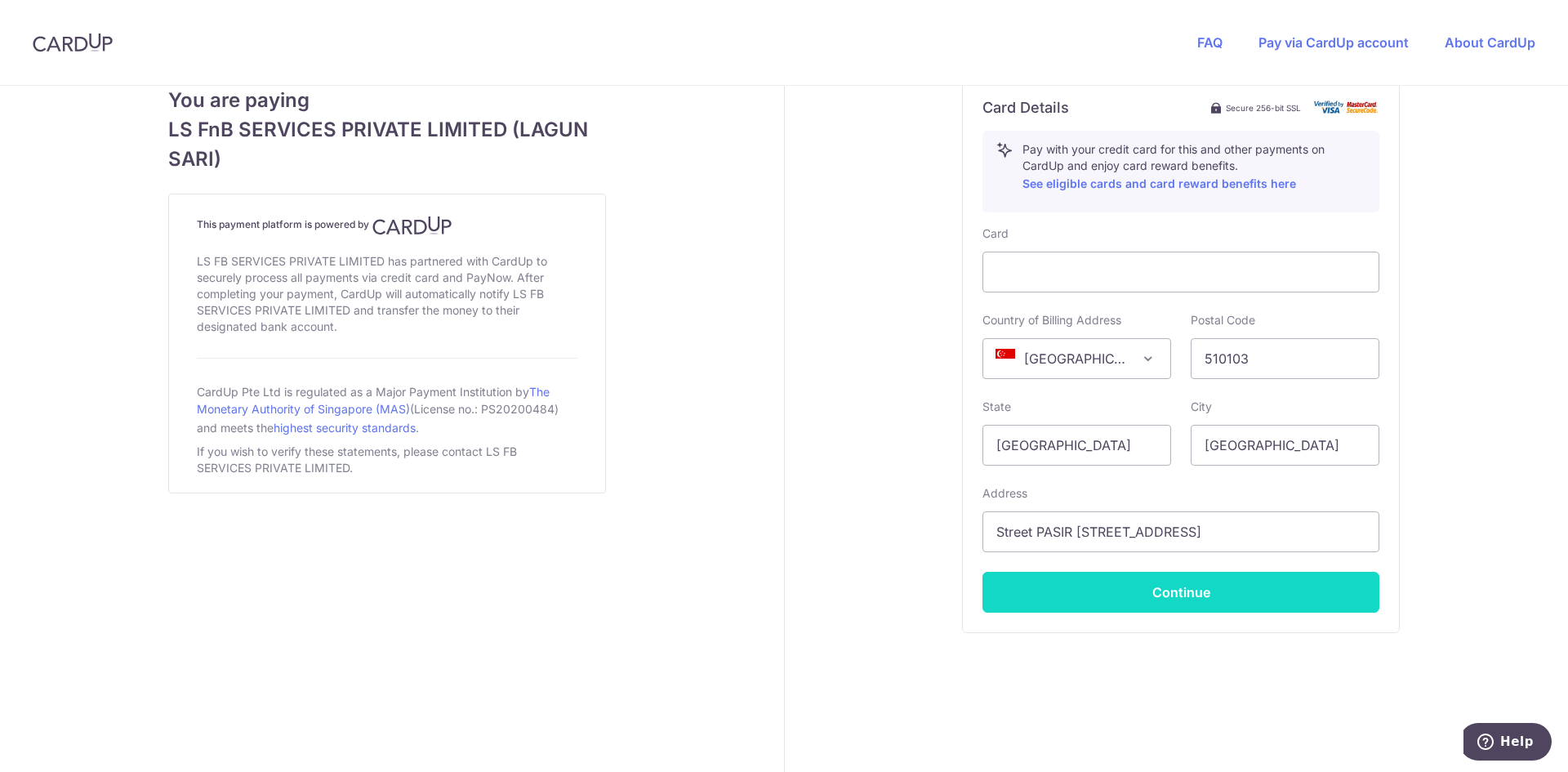
click at [1201, 592] on button "Continue" at bounding box center [1181, 592] width 397 height 41
click at [1138, 602] on button "Continue" at bounding box center [1181, 592] width 397 height 41
type input "**** 4551"
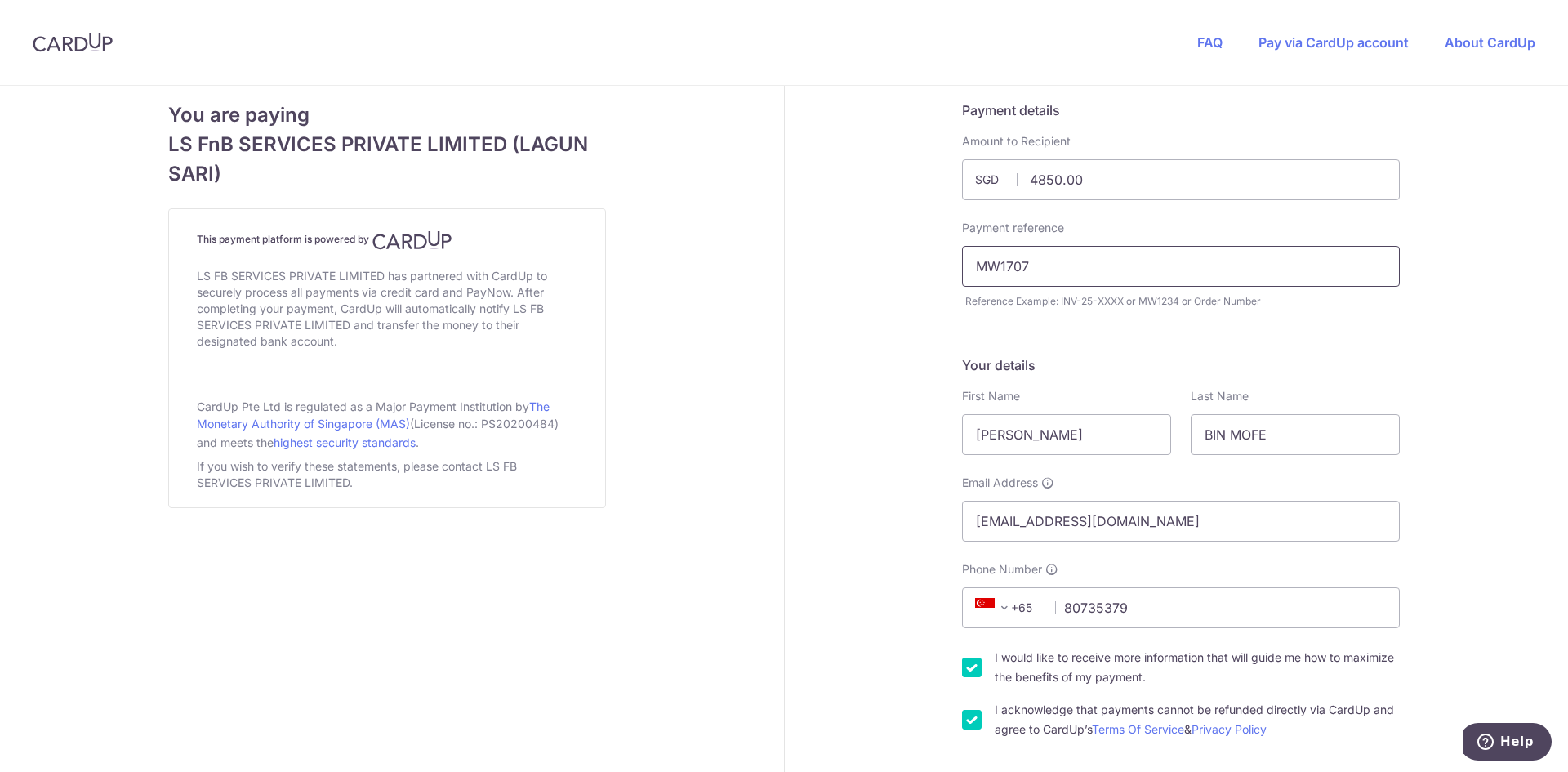
scroll to position [0, 0]
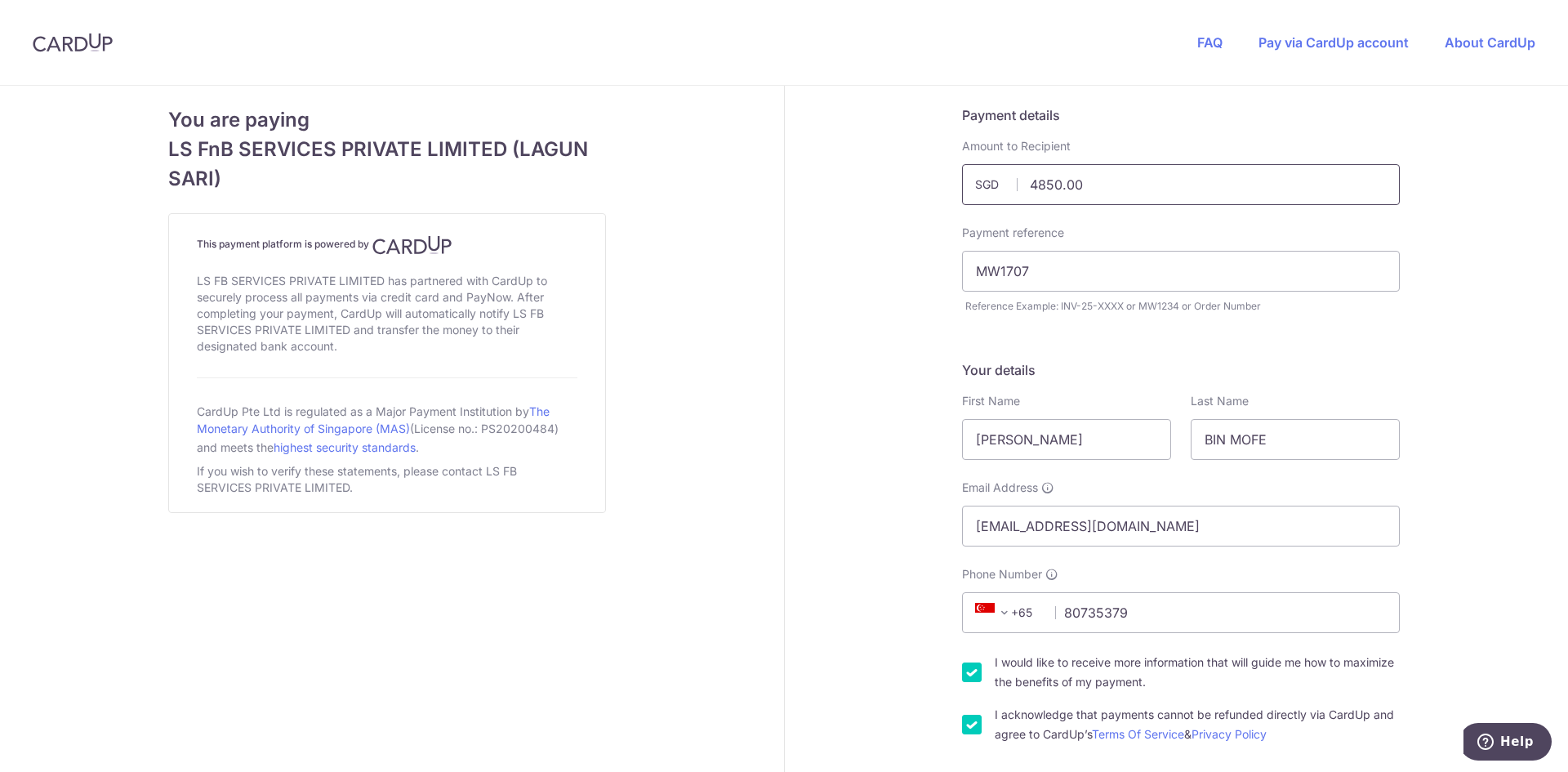
click at [1062, 196] on input "4850.00" at bounding box center [1181, 185] width 438 height 41
click at [1084, 194] on input "4850.00" at bounding box center [1181, 185] width 438 height 41
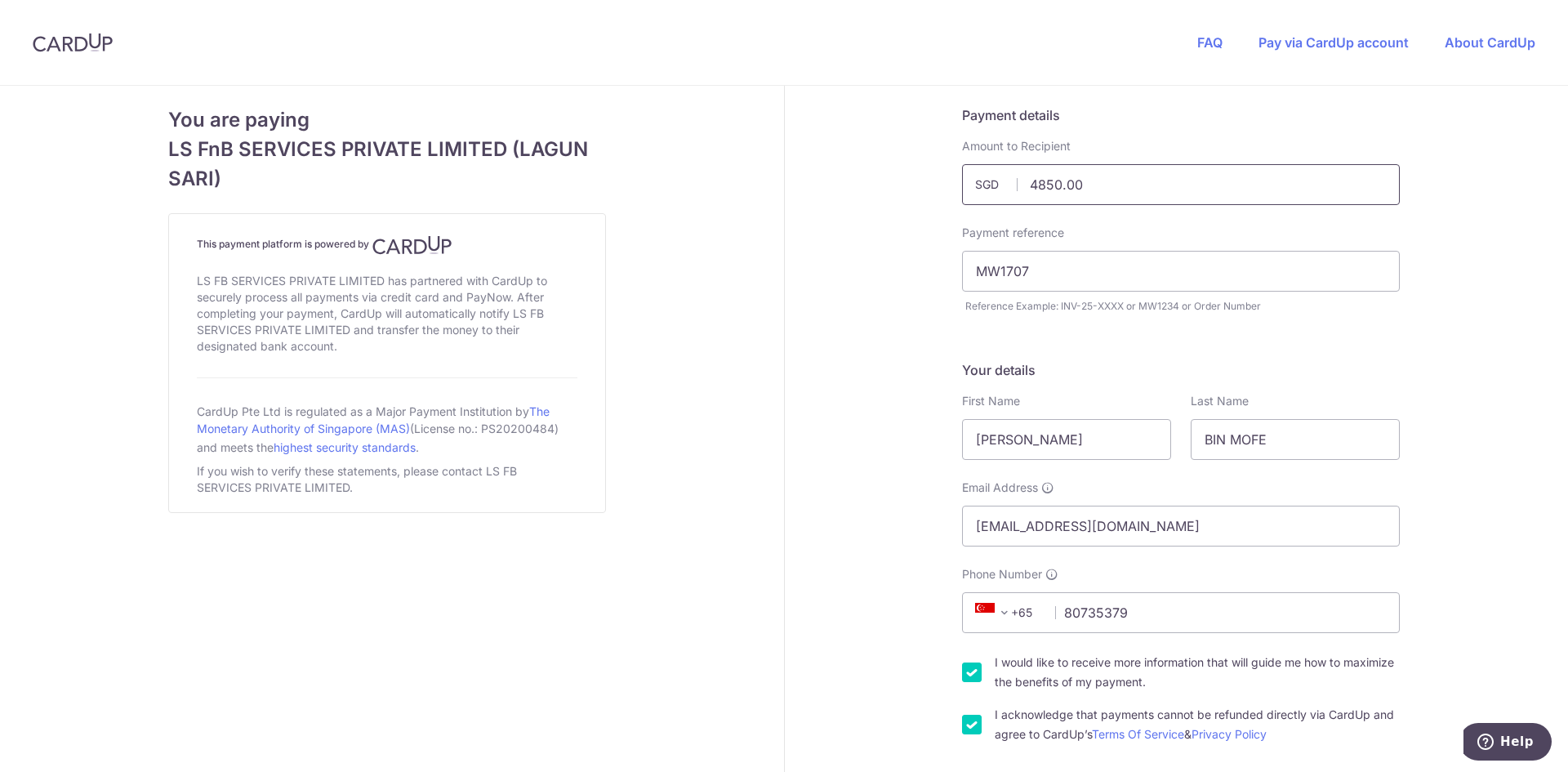
click at [1084, 194] on input "4850.00" at bounding box center [1181, 185] width 438 height 41
click at [1102, 189] on input "4850.00" at bounding box center [1181, 185] width 438 height 41
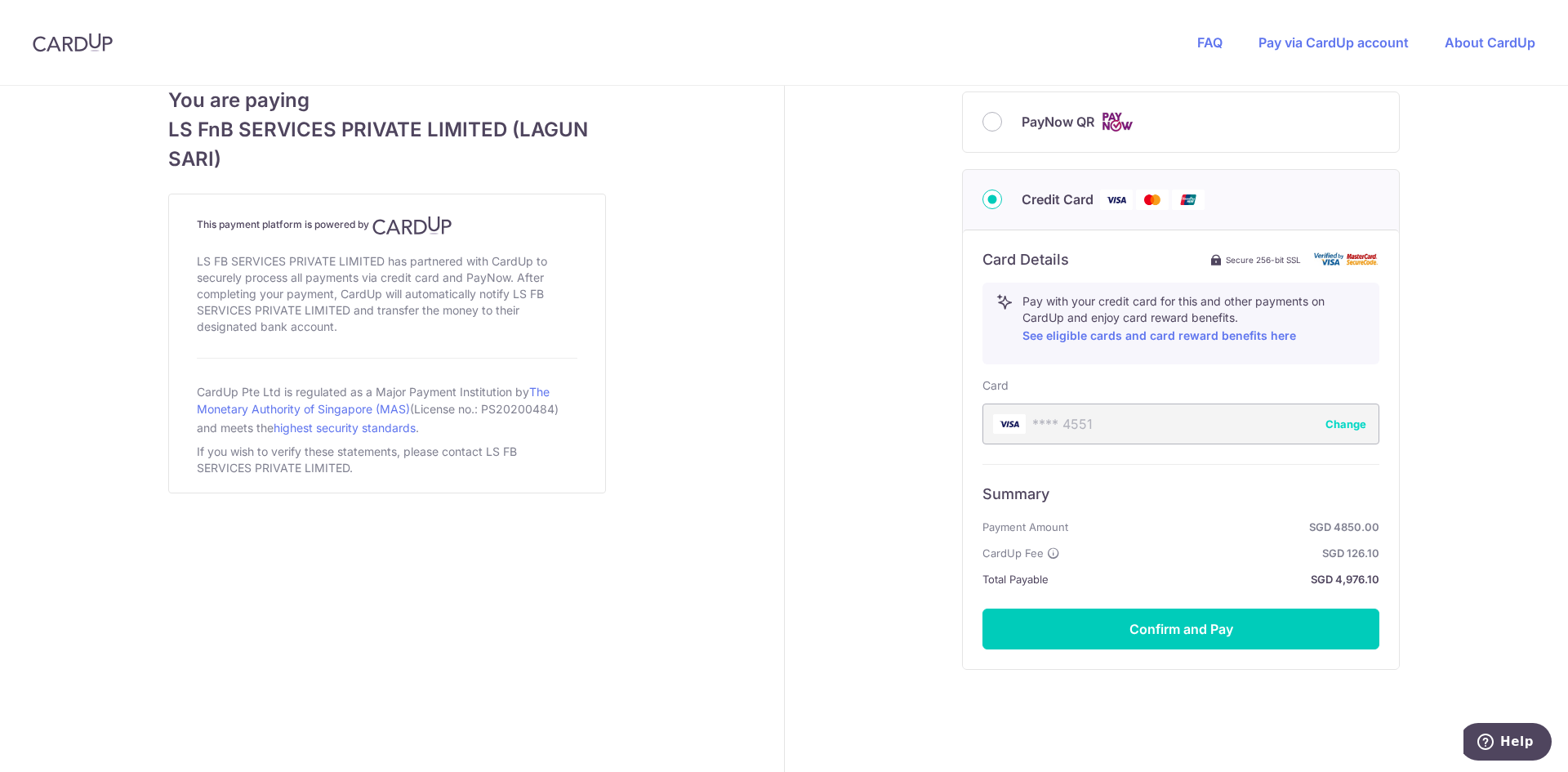
scroll to position [768, 0]
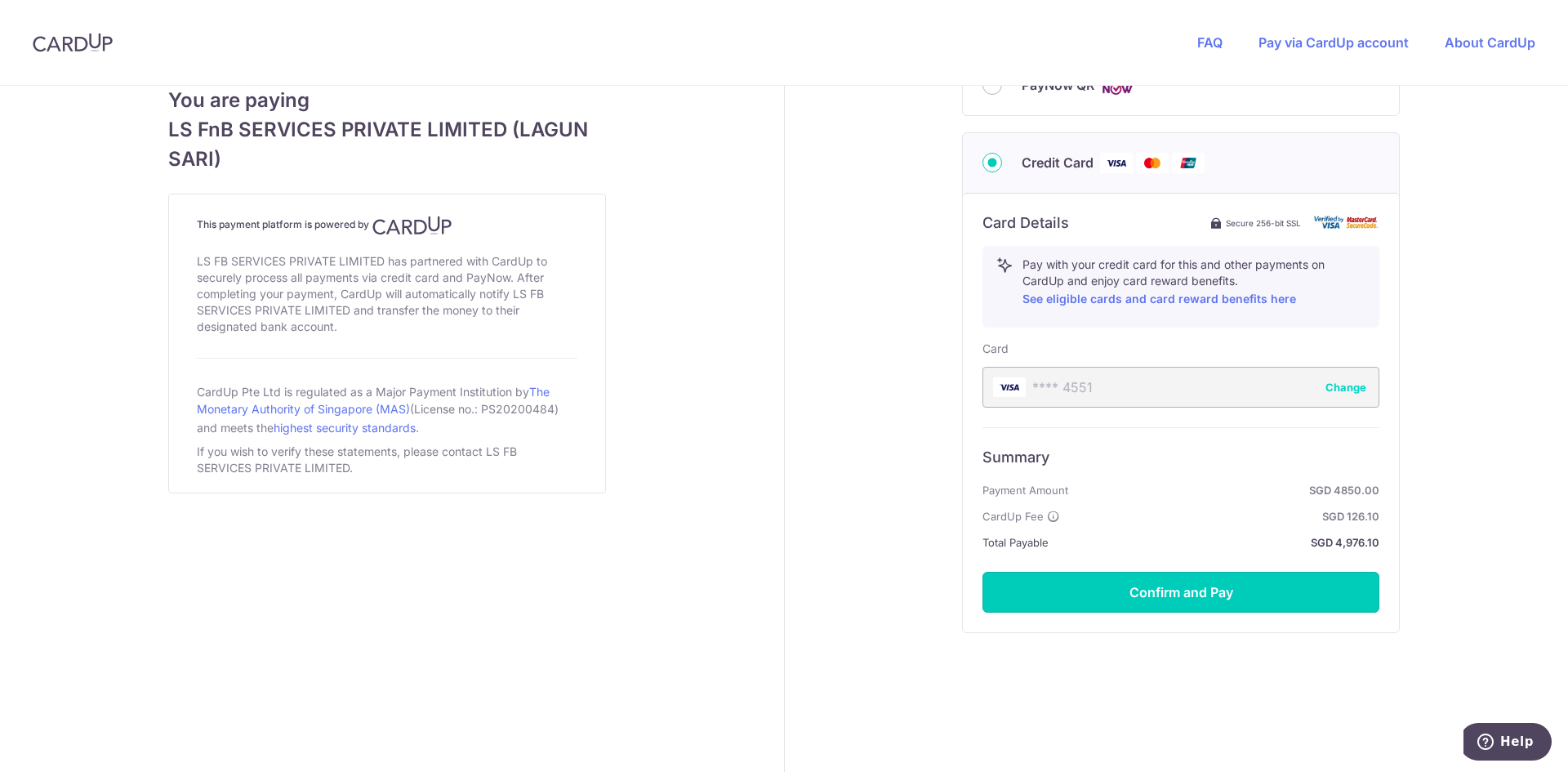
drag, startPoint x: 1258, startPoint y: 593, endPoint x: 1180, endPoint y: 494, distance: 126.0
click at [1180, 494] on div "Summary Payment Amount SGD 4850.00 CardUp Fee SGD 126.10 Total Payable SGD 4,97…" at bounding box center [1181, 520] width 397 height 186
click at [1222, 582] on button "Confirm and Pay" at bounding box center [1181, 592] width 397 height 41
